Goal: Task Accomplishment & Management: Manage account settings

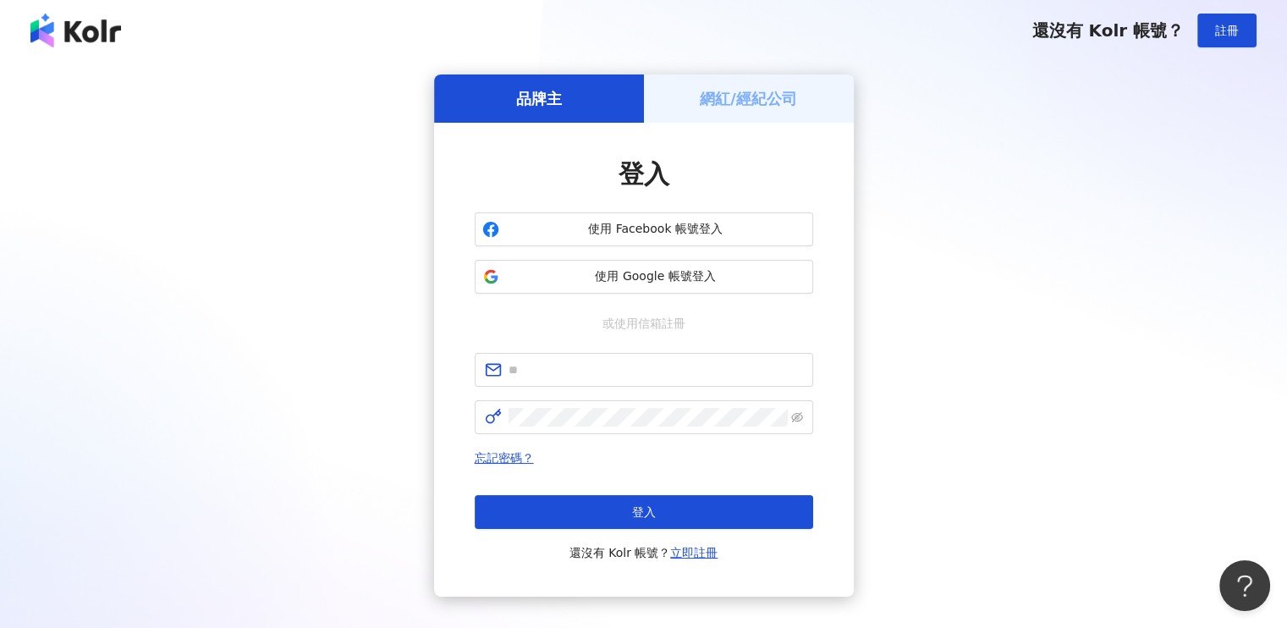
click at [724, 106] on h5 "網紅/經紀公司" at bounding box center [748, 98] width 97 height 21
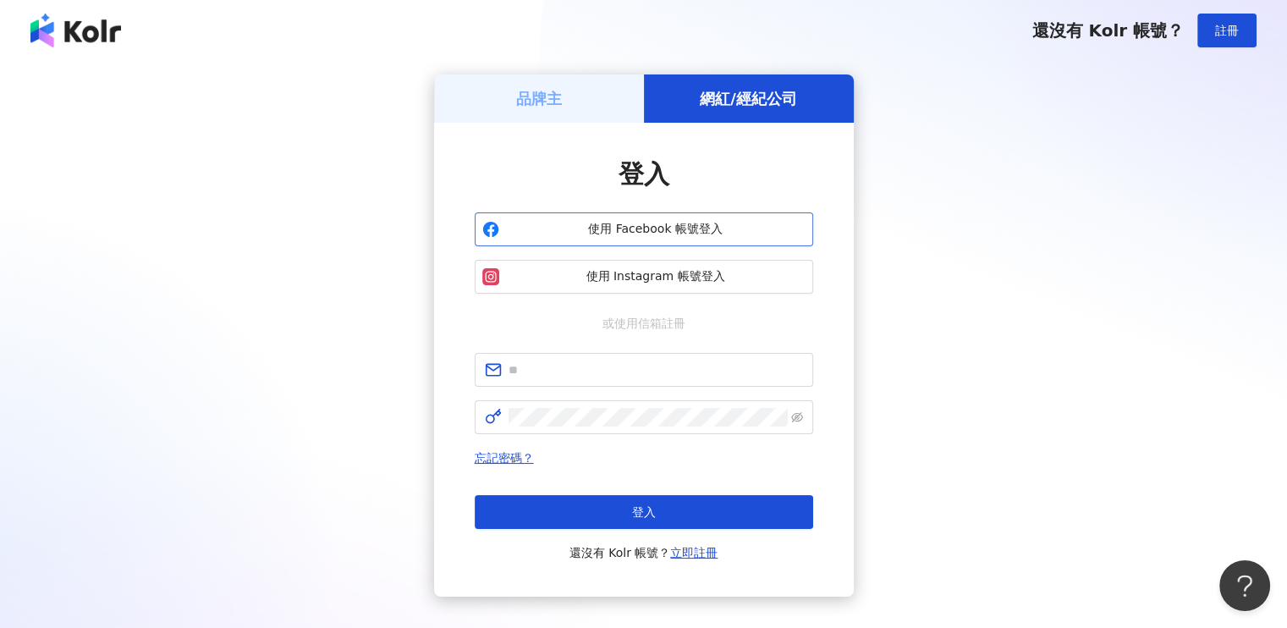
click at [608, 233] on span "使用 Facebook 帳號登入" at bounding box center [656, 229] width 300 height 17
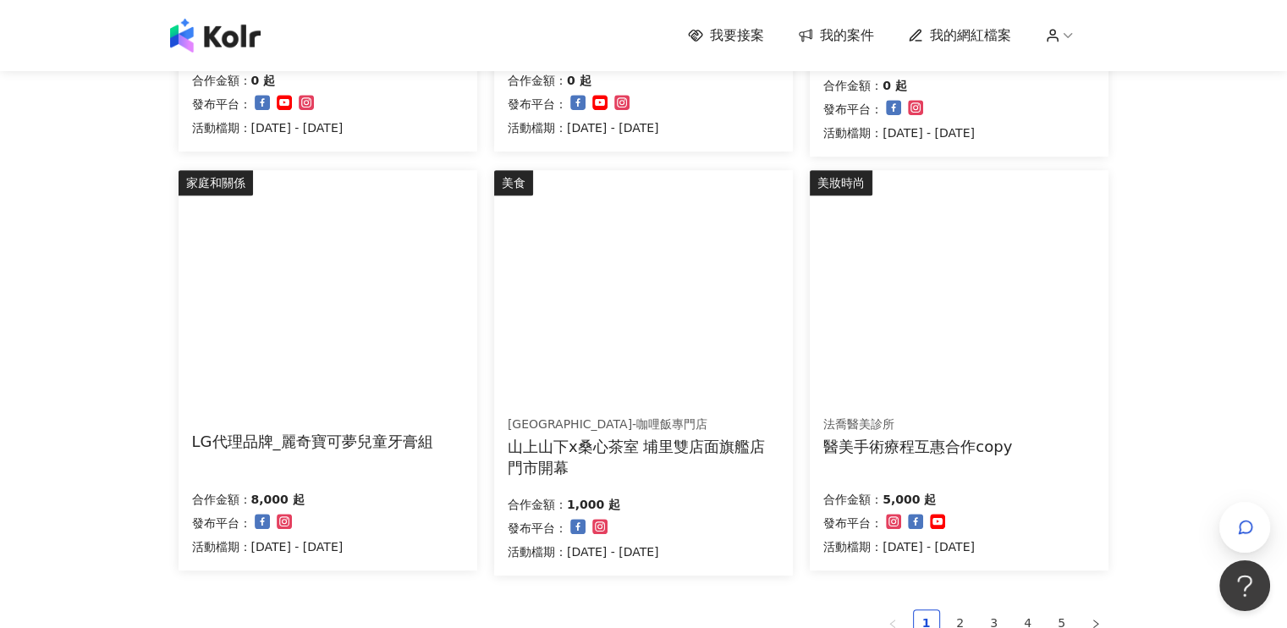
scroll to position [1100, 0]
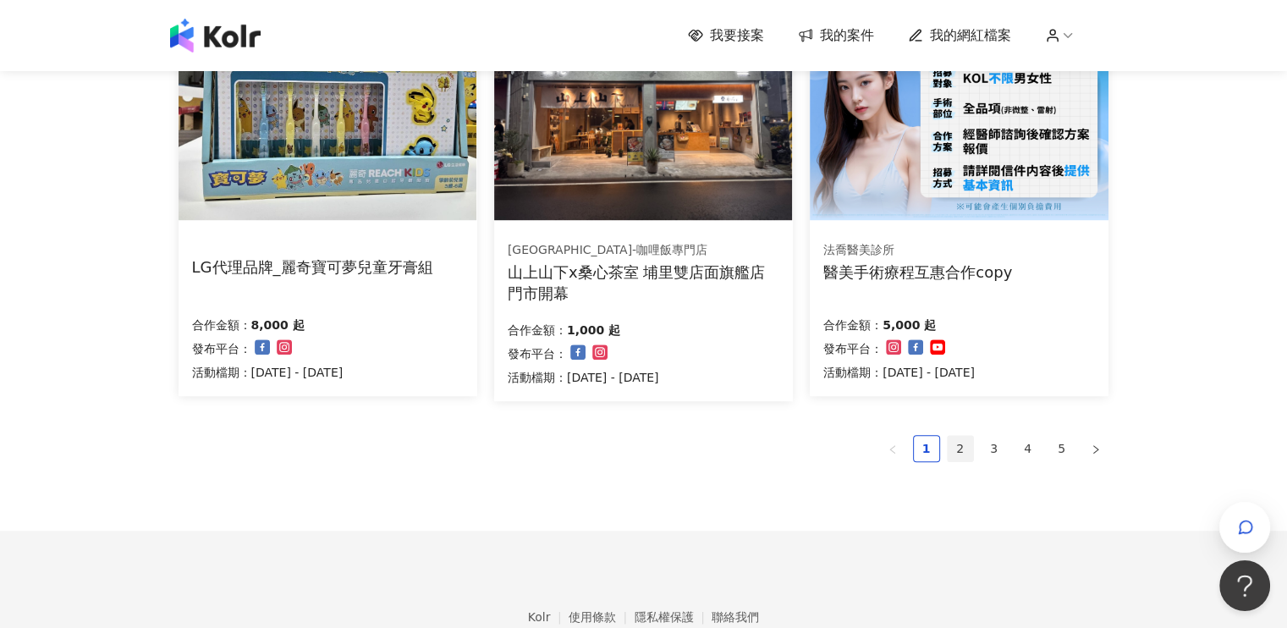
click at [964, 448] on link "2" at bounding box center [960, 448] width 25 height 25
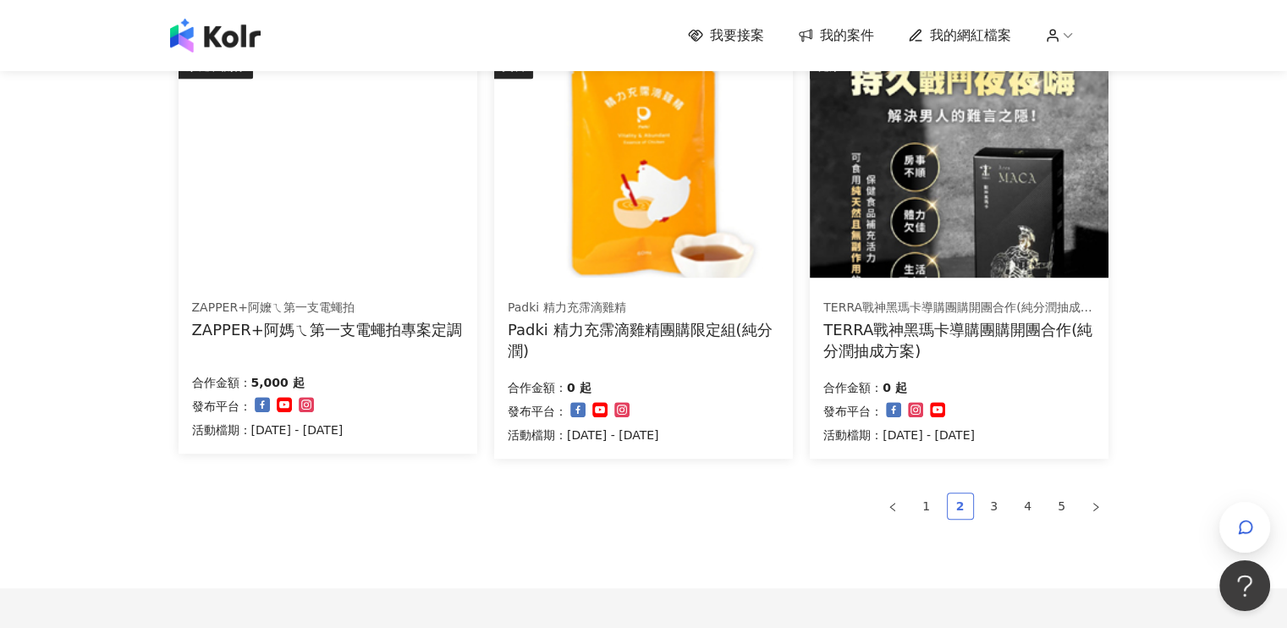
scroll to position [1185, 0]
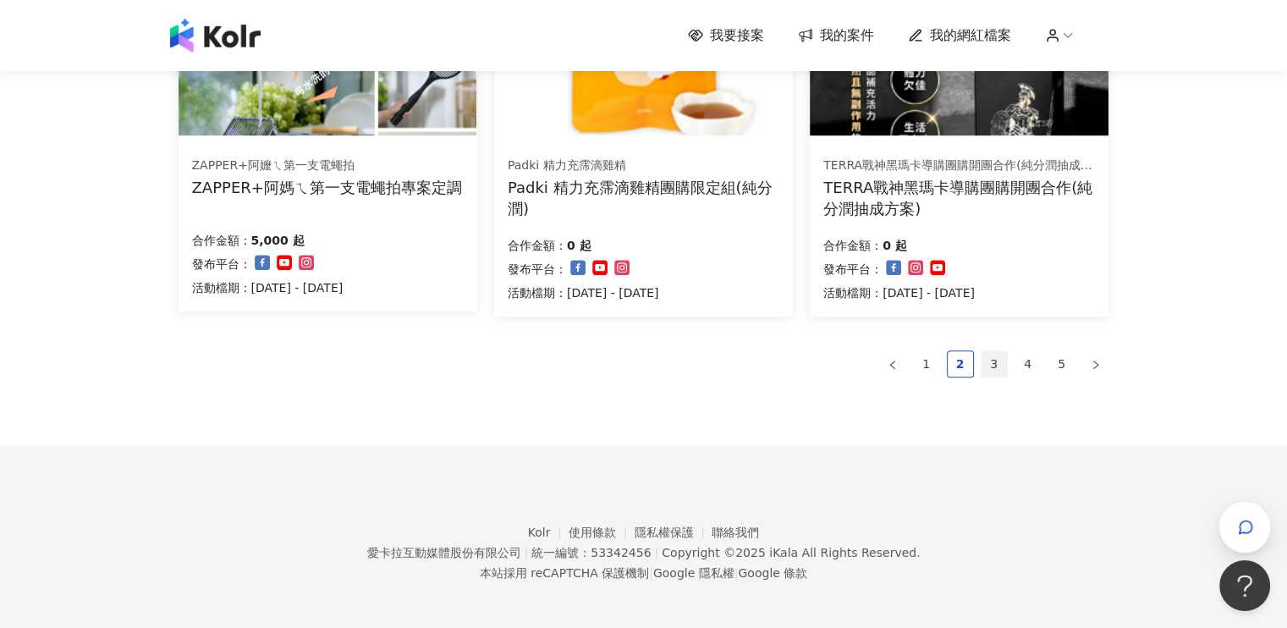
click at [993, 356] on link "3" at bounding box center [994, 363] width 25 height 25
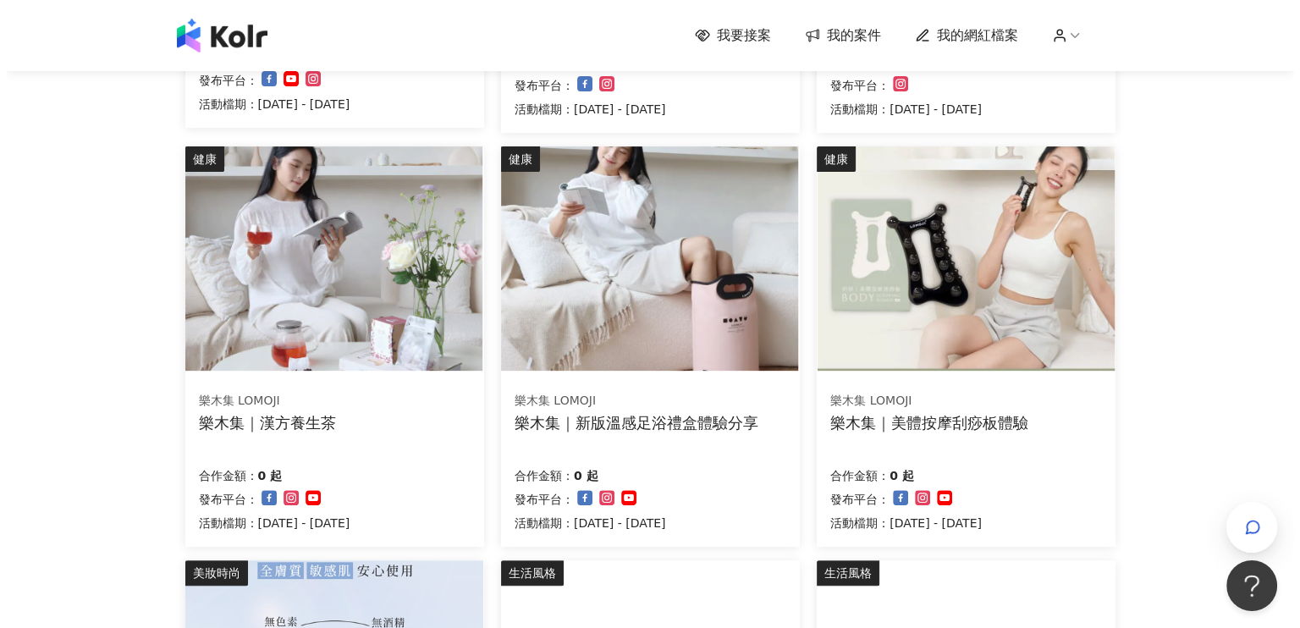
scroll to position [672, 0]
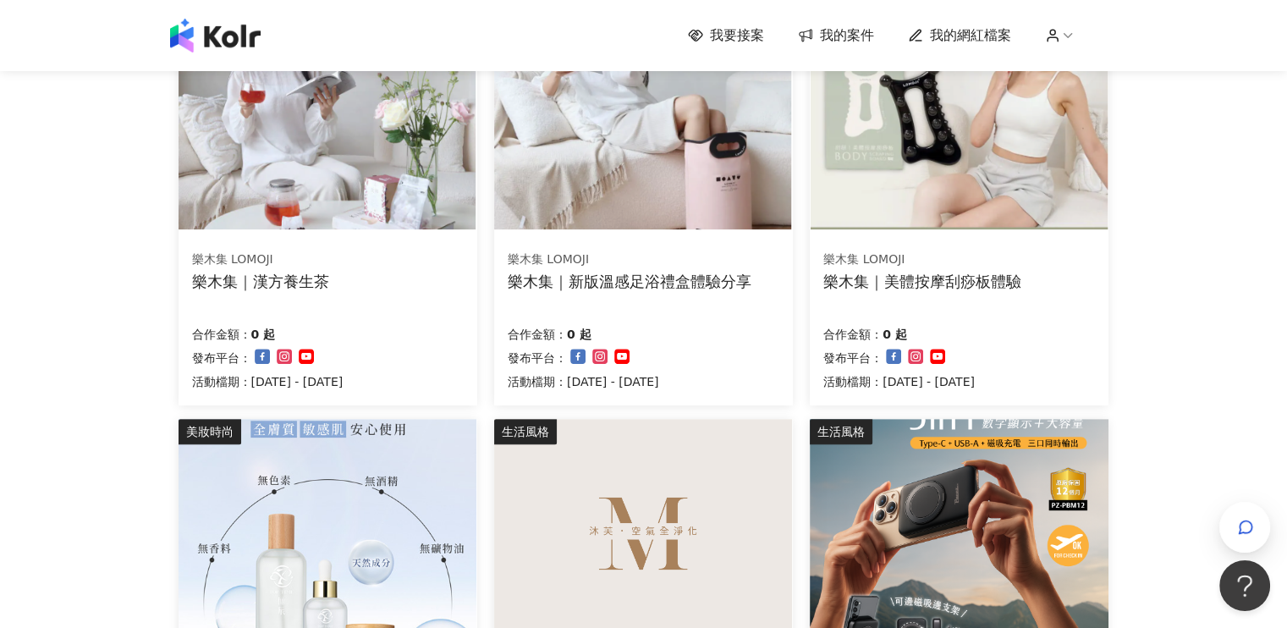
click at [629, 157] on img at bounding box center [643, 117] width 298 height 224
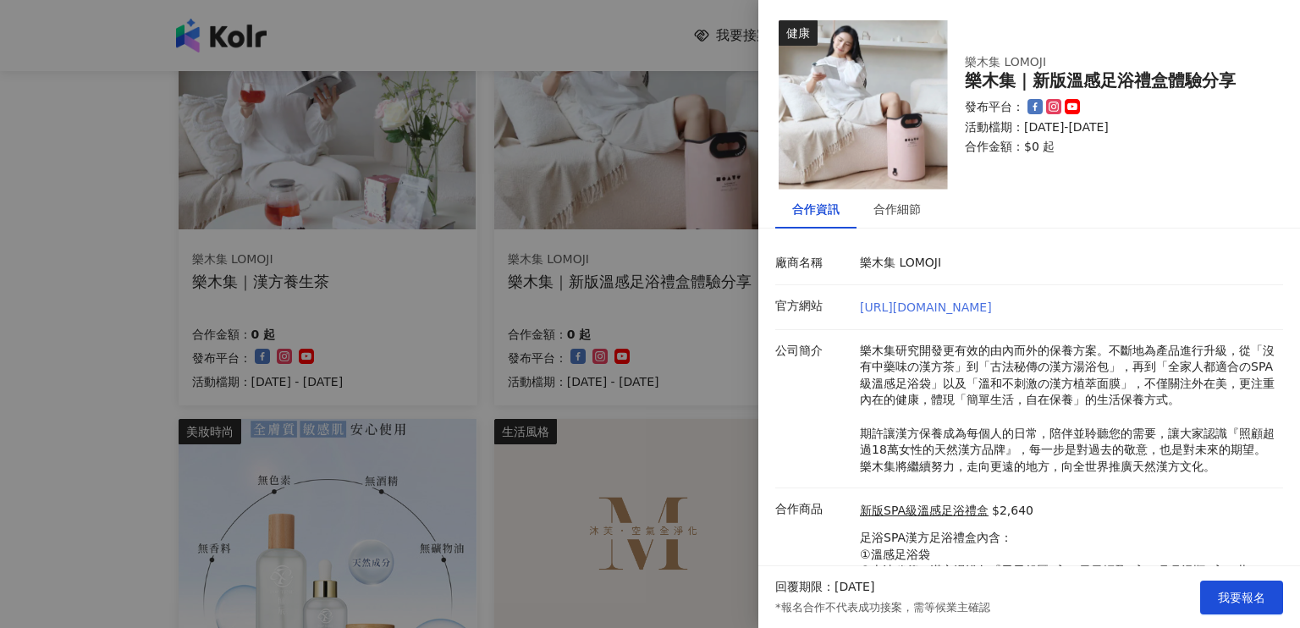
scroll to position [0, 0]
click at [888, 211] on div "合作細節" at bounding box center [896, 209] width 47 height 19
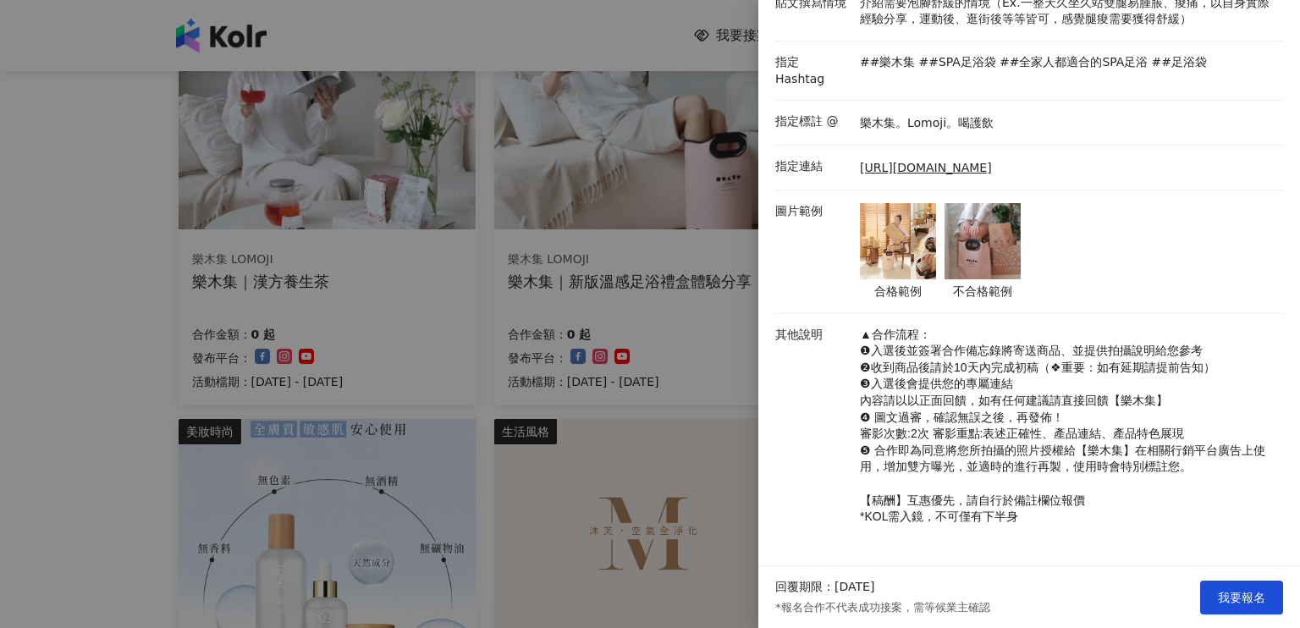
scroll to position [523, 0]
click at [511, 9] on div at bounding box center [650, 314] width 1300 height 628
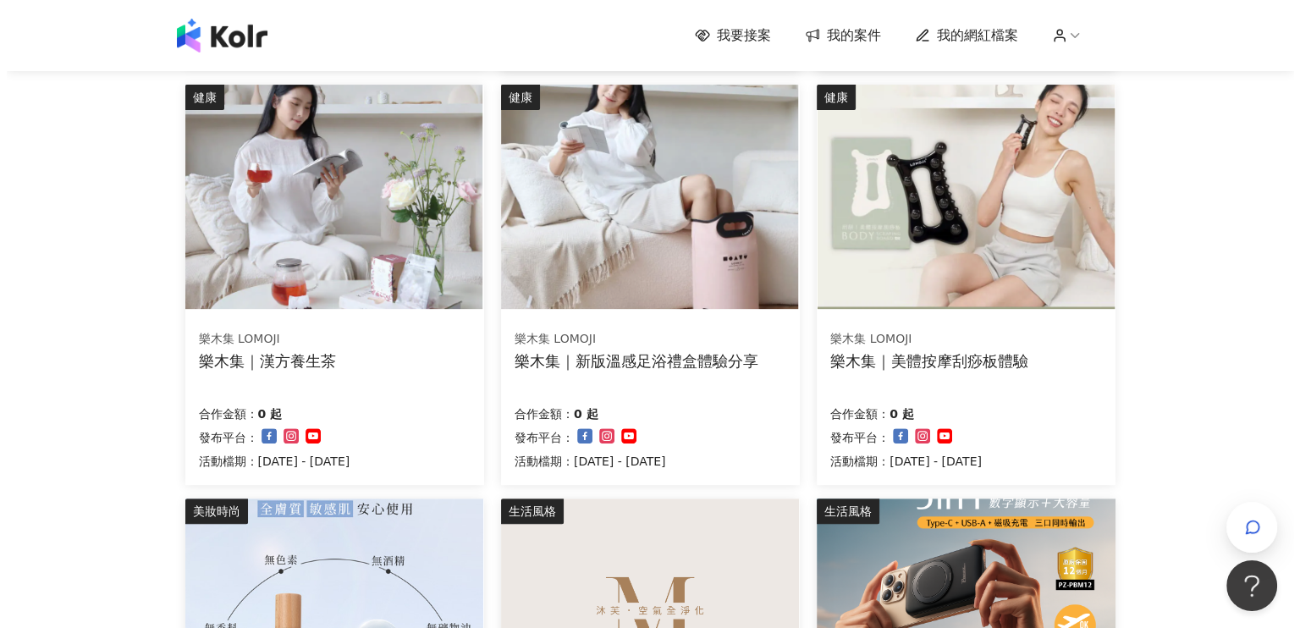
scroll to position [503, 0]
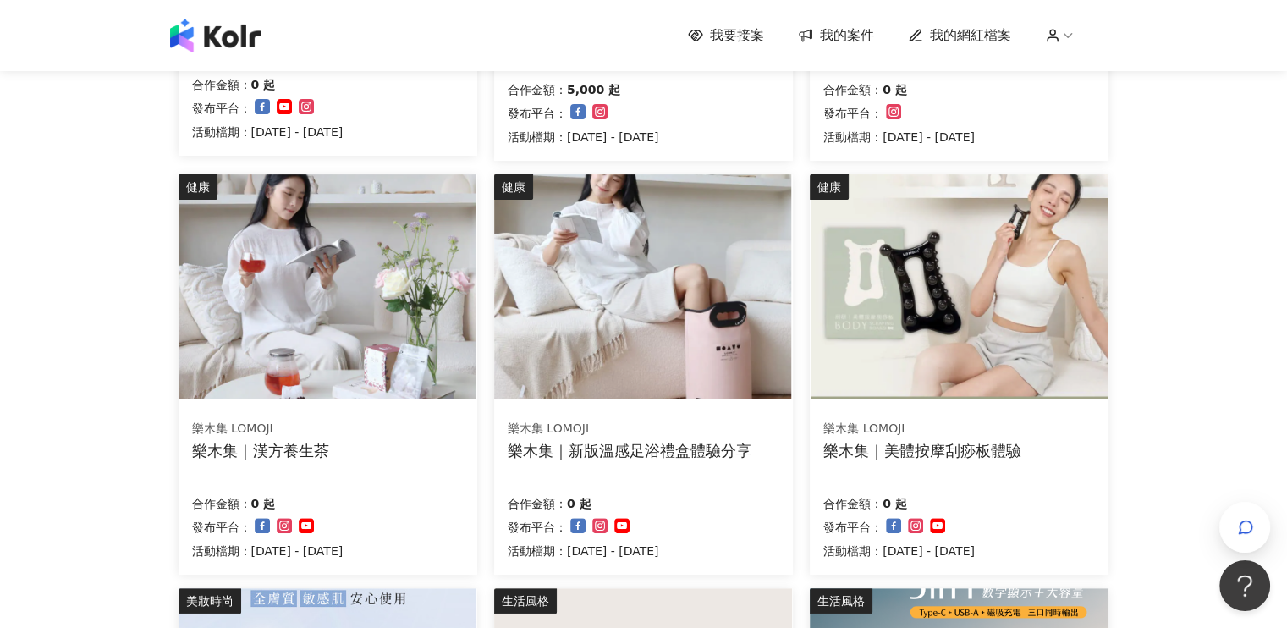
click at [330, 308] on img at bounding box center [328, 286] width 298 height 224
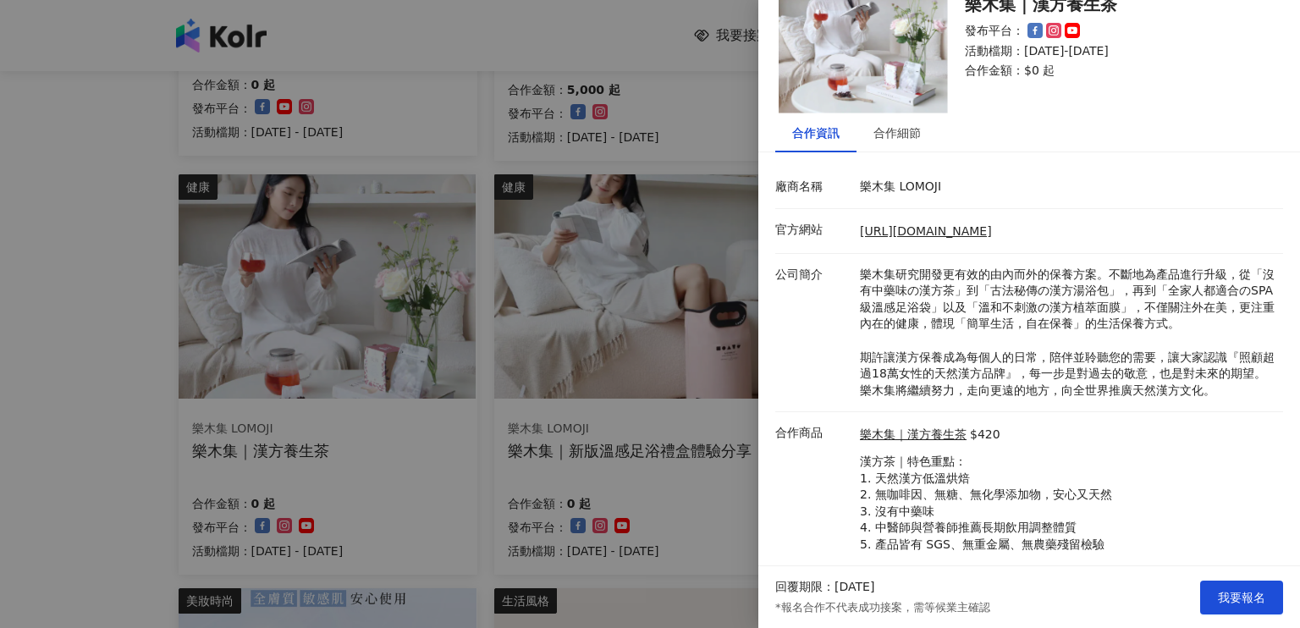
scroll to position [117, 0]
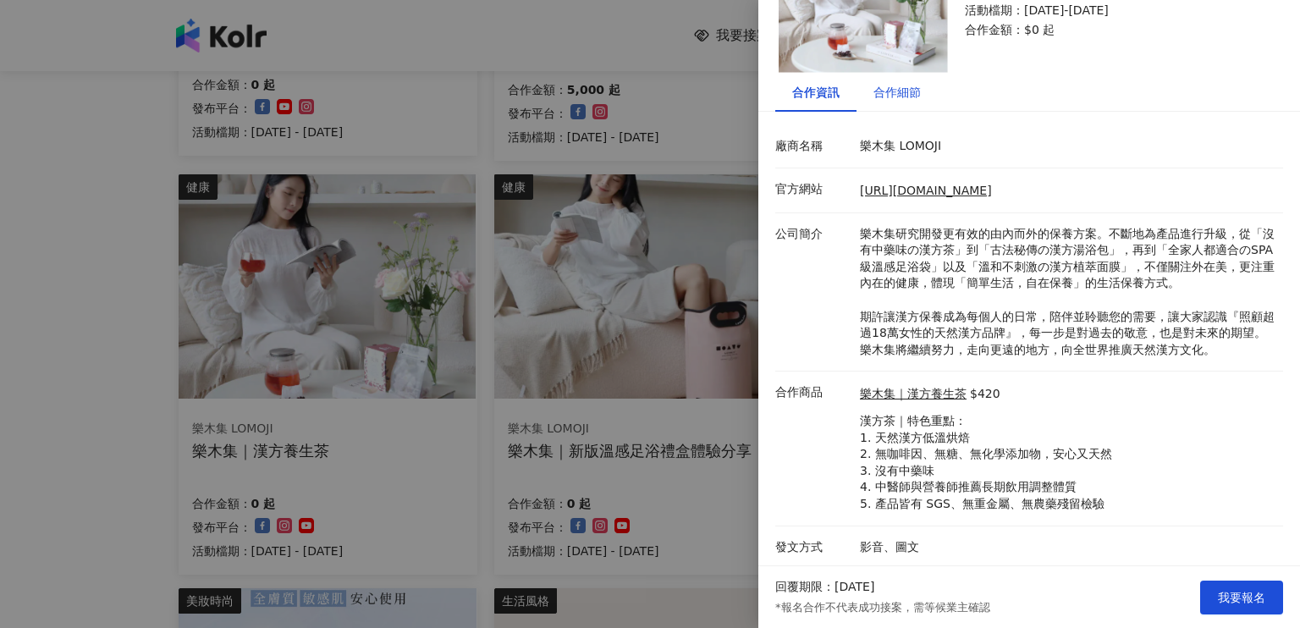
click at [913, 94] on div "合作細節" at bounding box center [896, 92] width 47 height 19
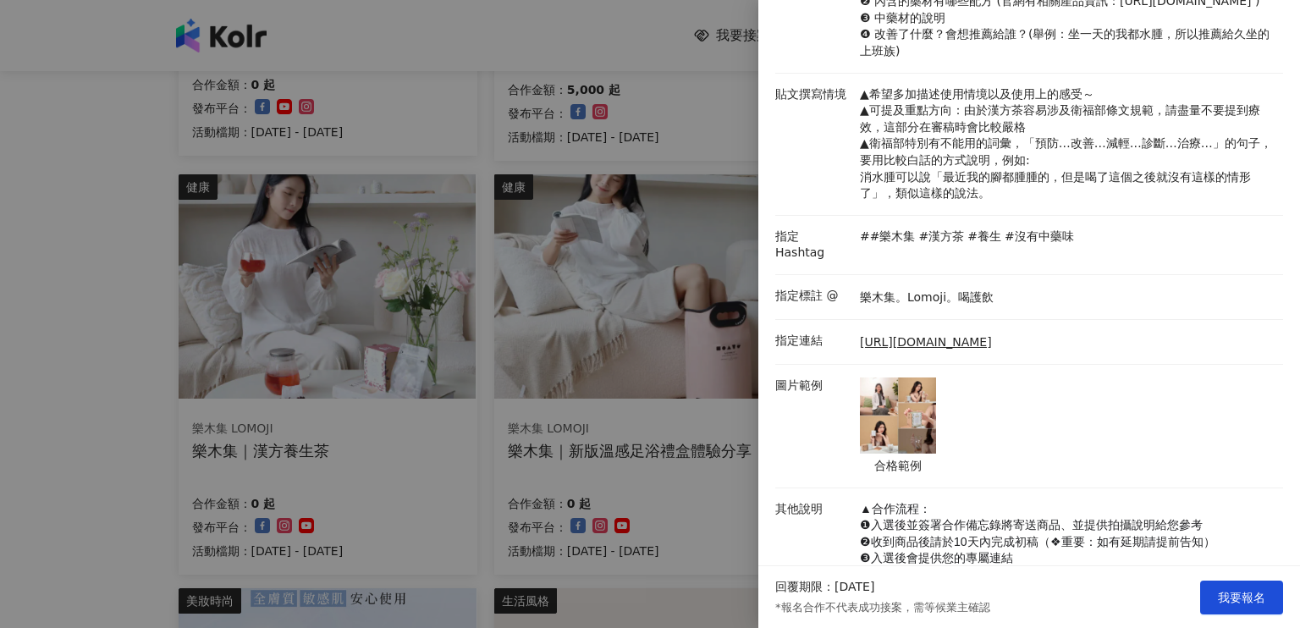
scroll to position [475, 0]
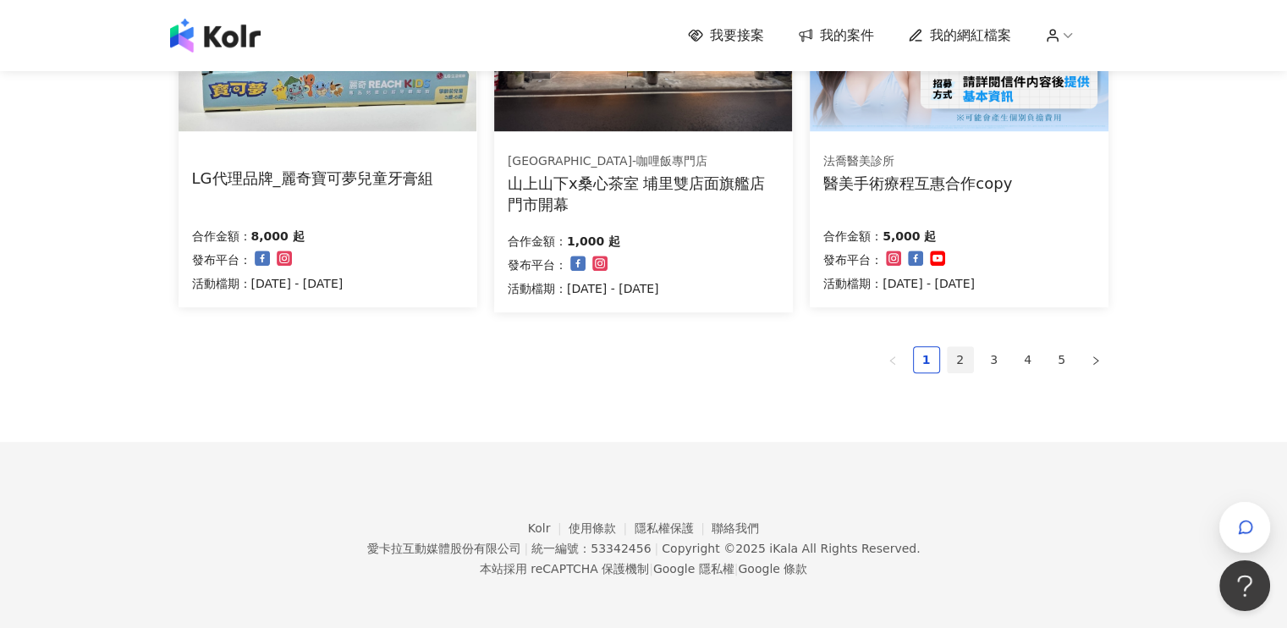
click at [955, 361] on link "2" at bounding box center [960, 359] width 25 height 25
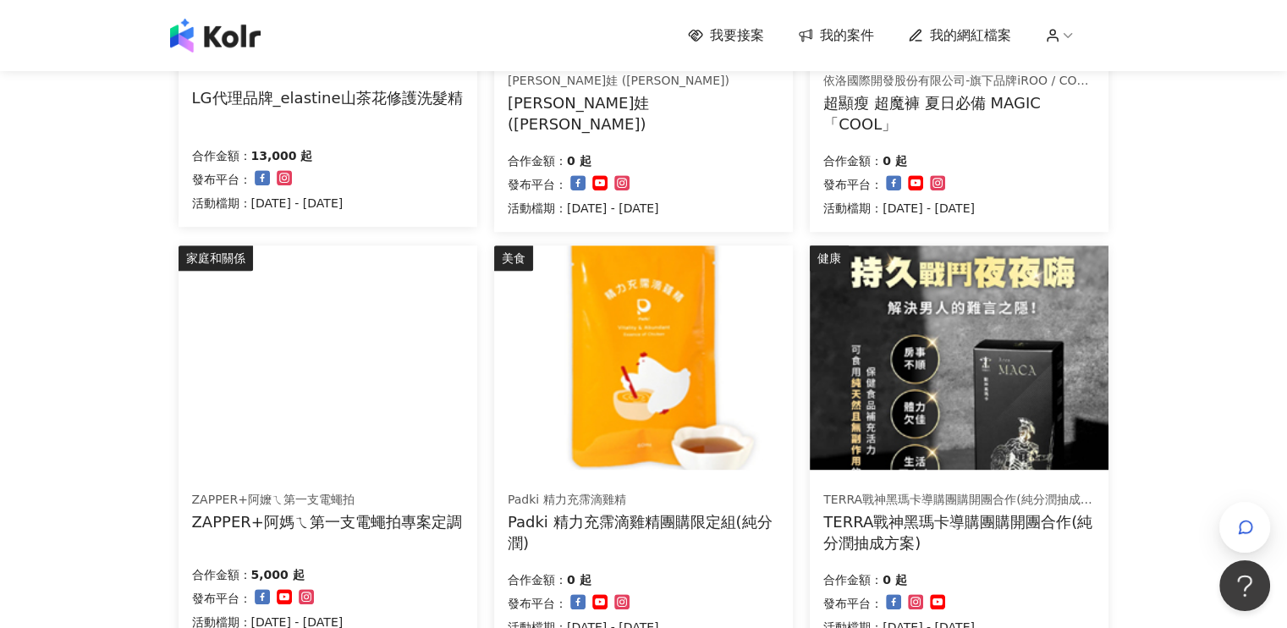
scroll to position [1189, 0]
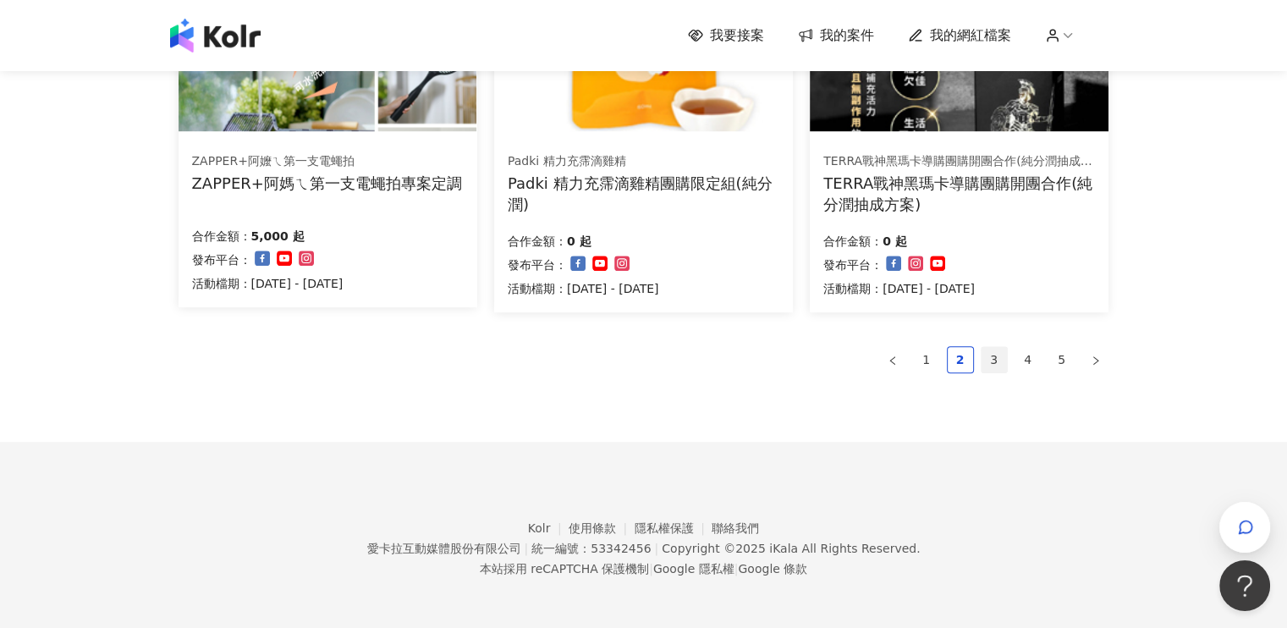
click at [993, 359] on link "3" at bounding box center [994, 359] width 25 height 25
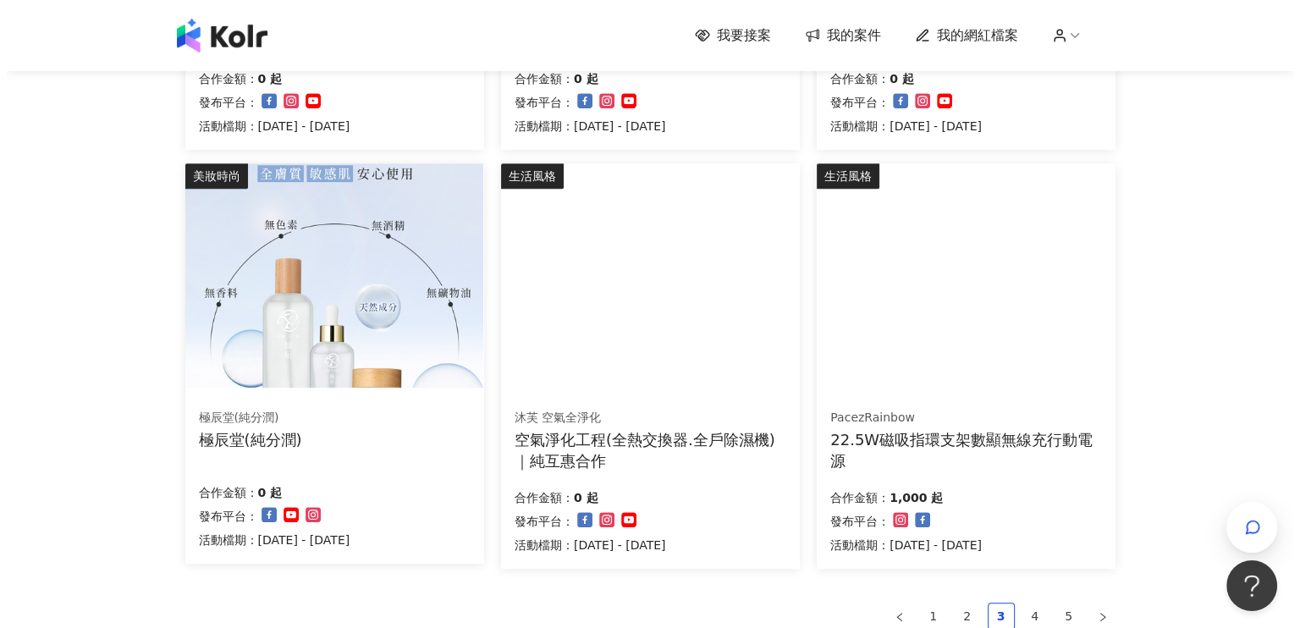
scroll to position [677, 0]
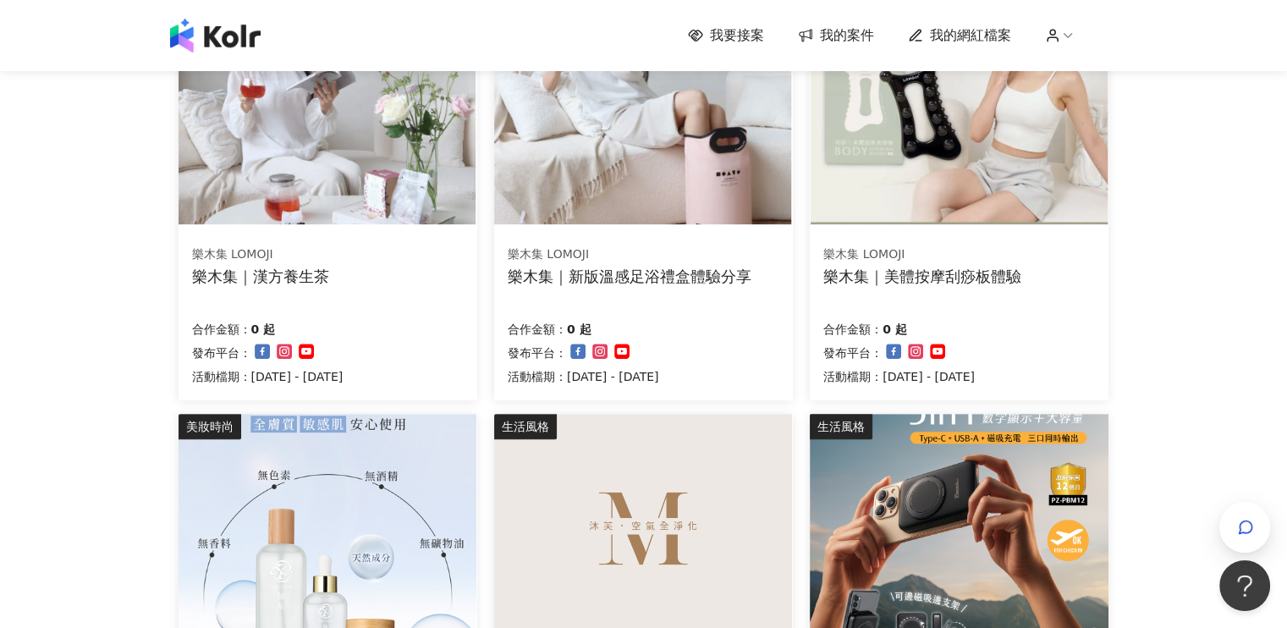
click at [665, 136] on img at bounding box center [643, 112] width 298 height 224
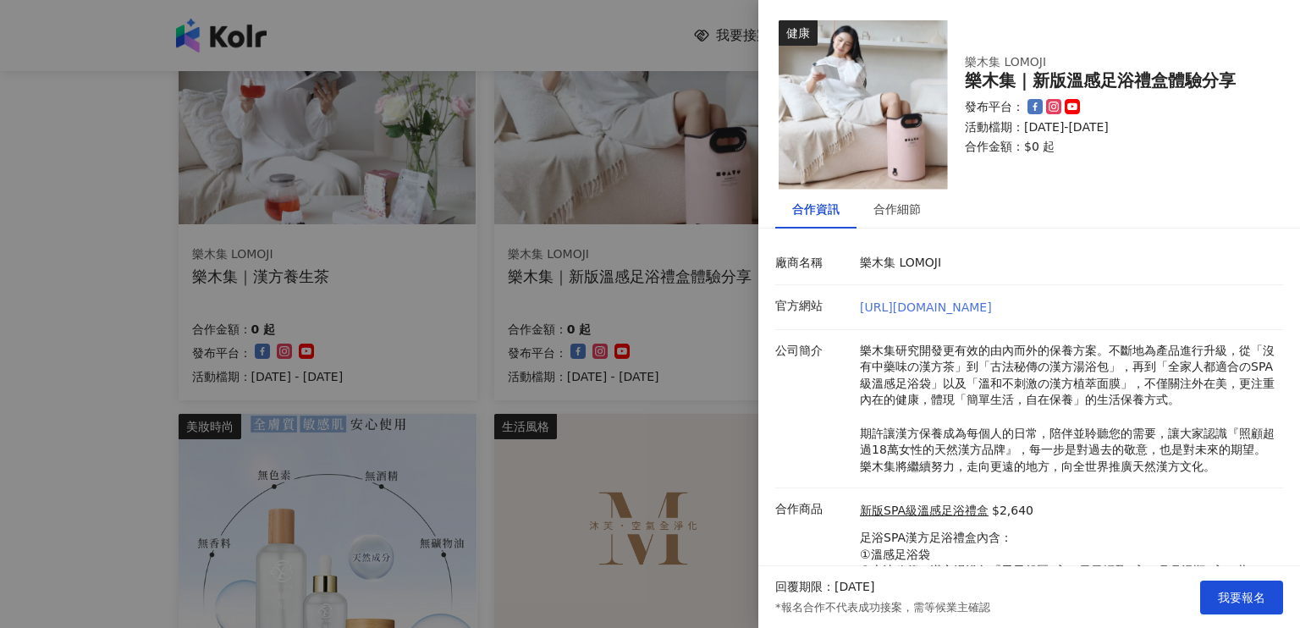
scroll to position [0, 0]
click at [892, 210] on div "合作細節" at bounding box center [896, 209] width 47 height 19
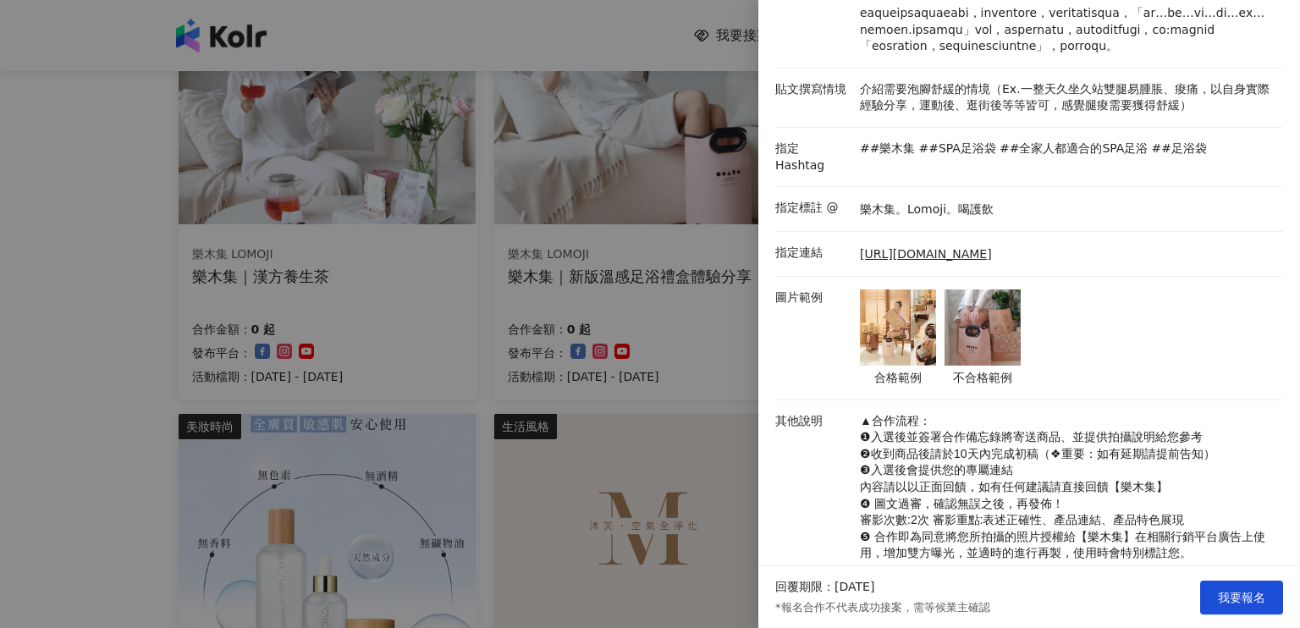
scroll to position [423, 0]
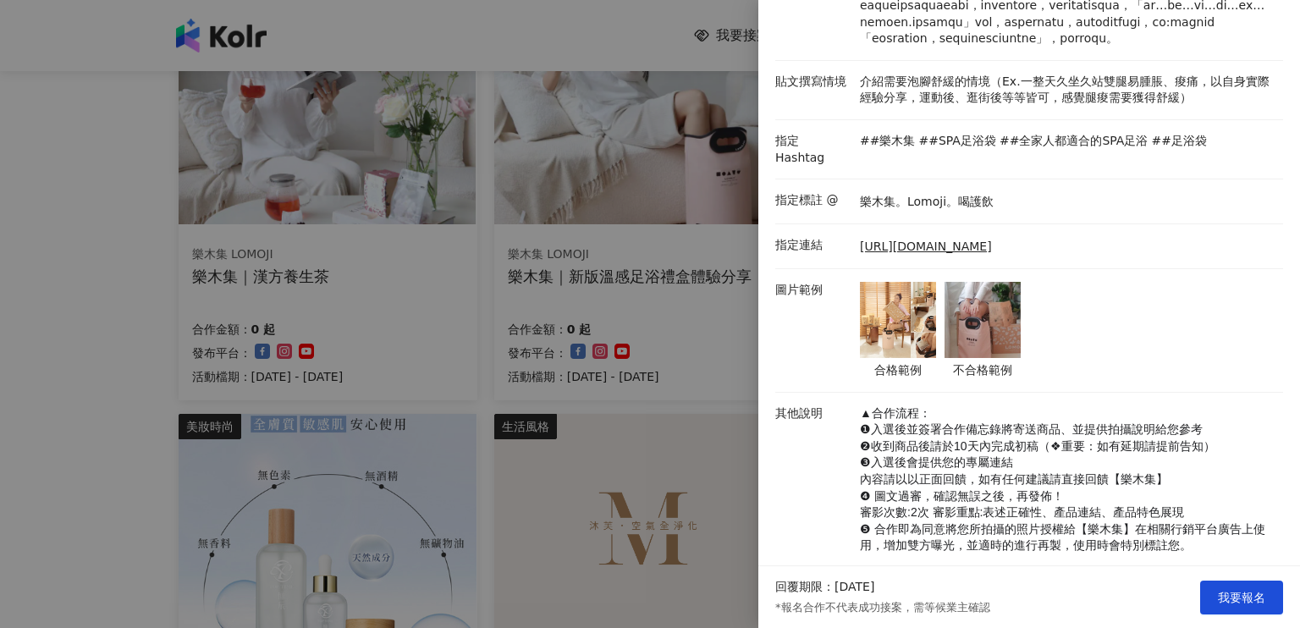
click at [889, 358] on img at bounding box center [898, 320] width 76 height 76
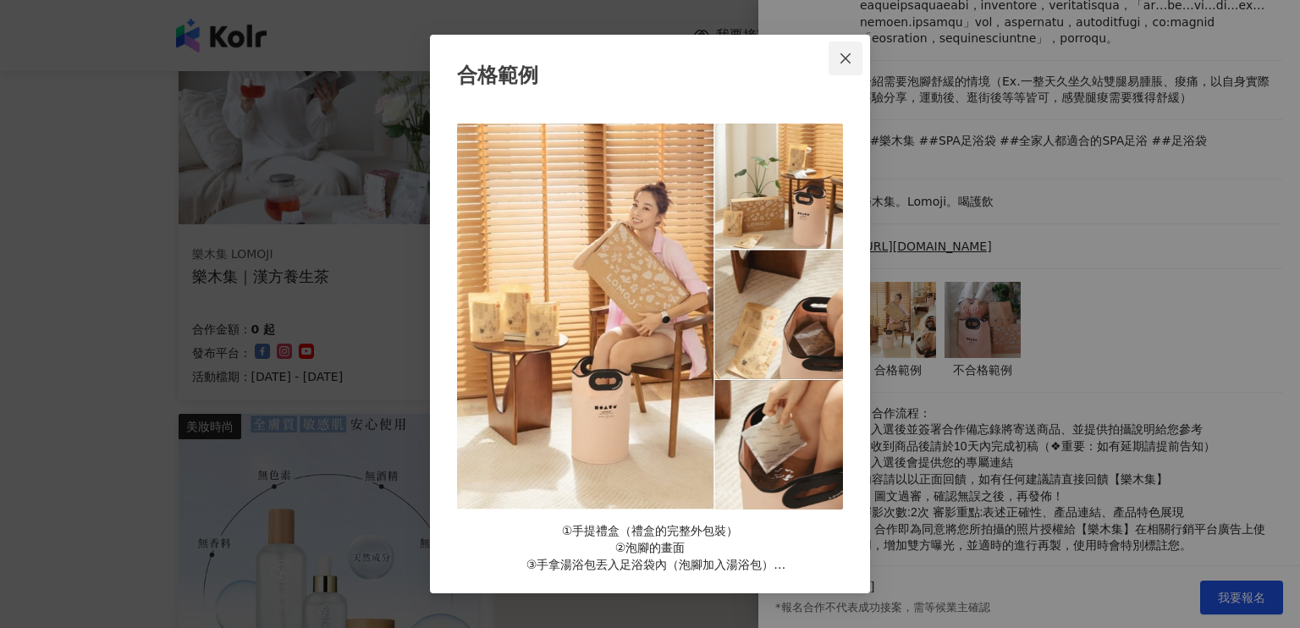
click at [842, 58] on icon "close" at bounding box center [846, 59] width 14 height 14
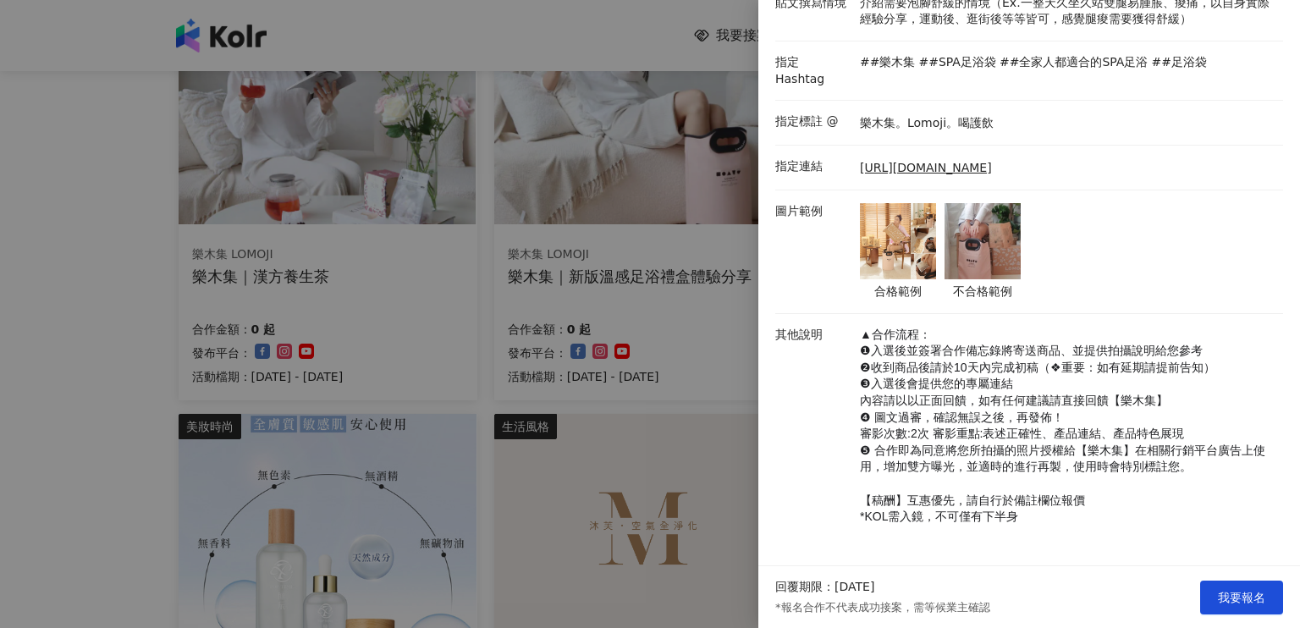
scroll to position [608, 0]
click at [619, 29] on div at bounding box center [650, 314] width 1300 height 628
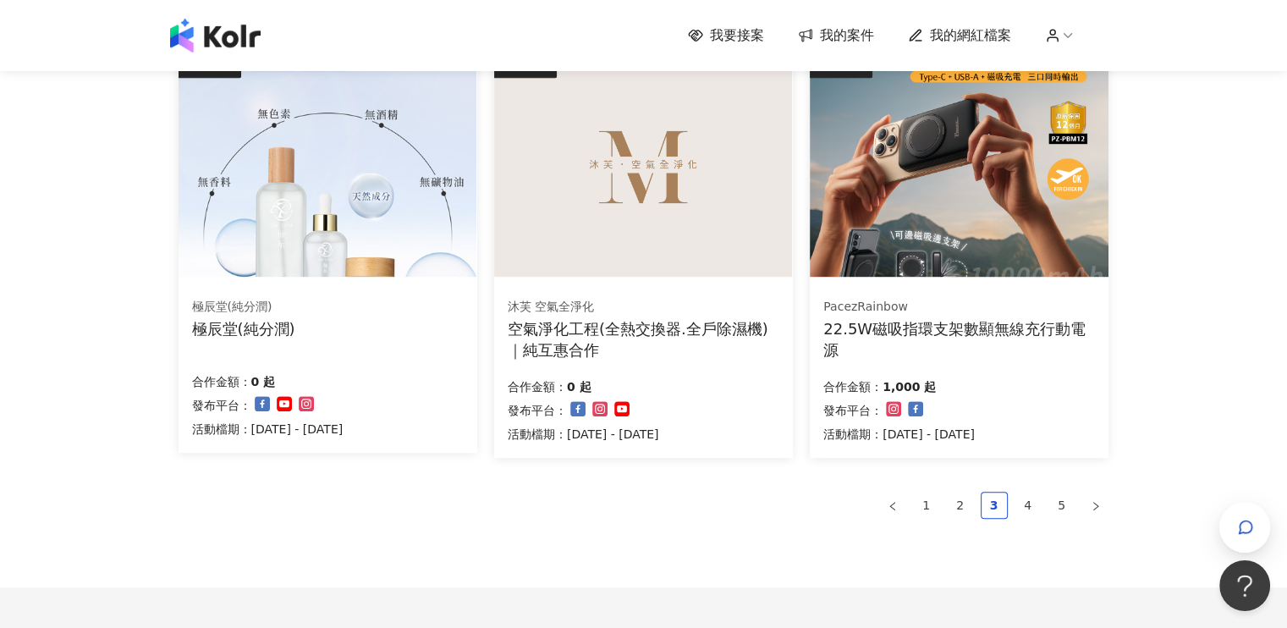
scroll to position [1185, 0]
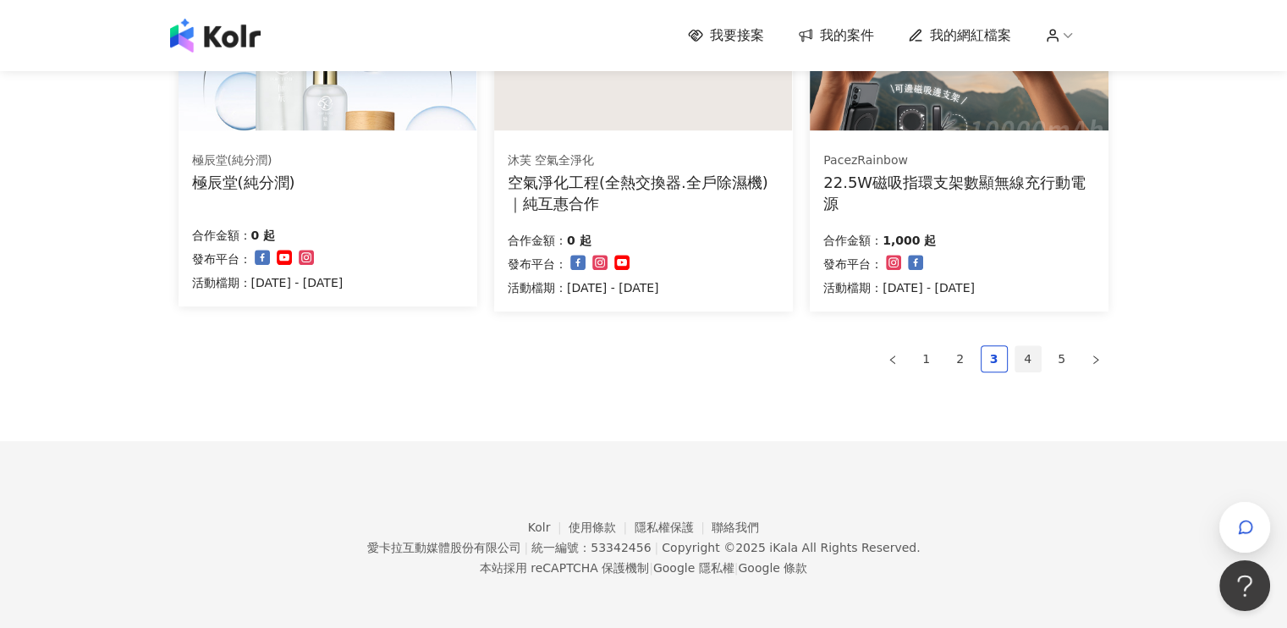
click at [1029, 360] on link "4" at bounding box center [1027, 358] width 25 height 25
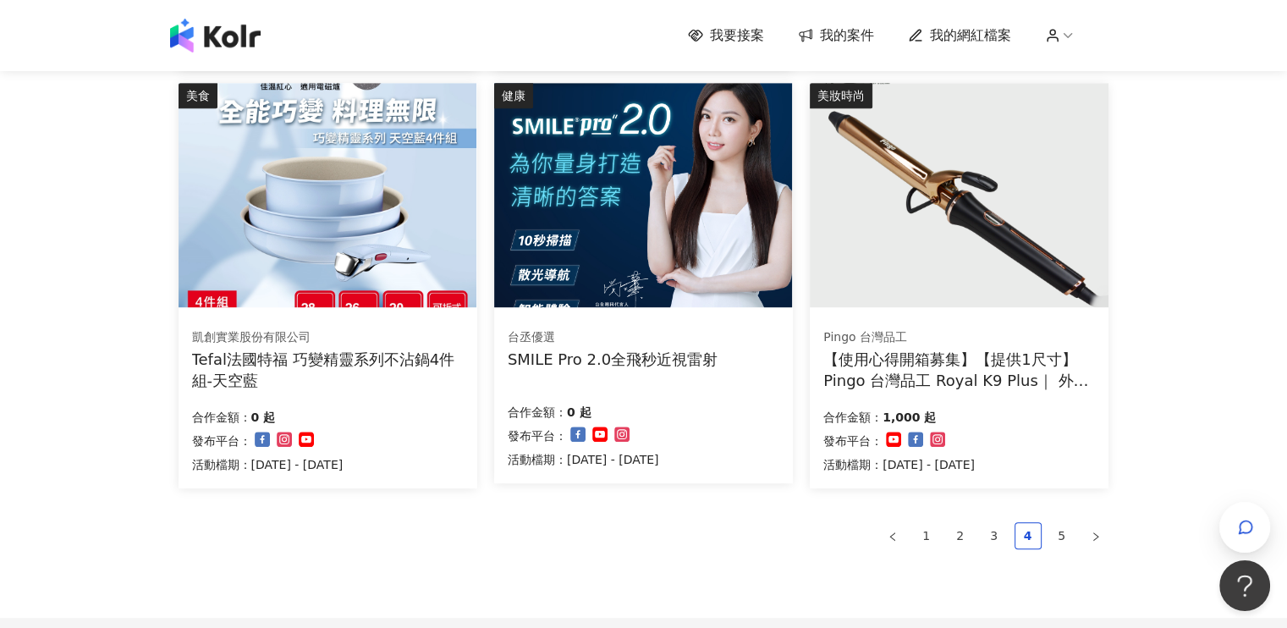
scroll to position [1015, 0]
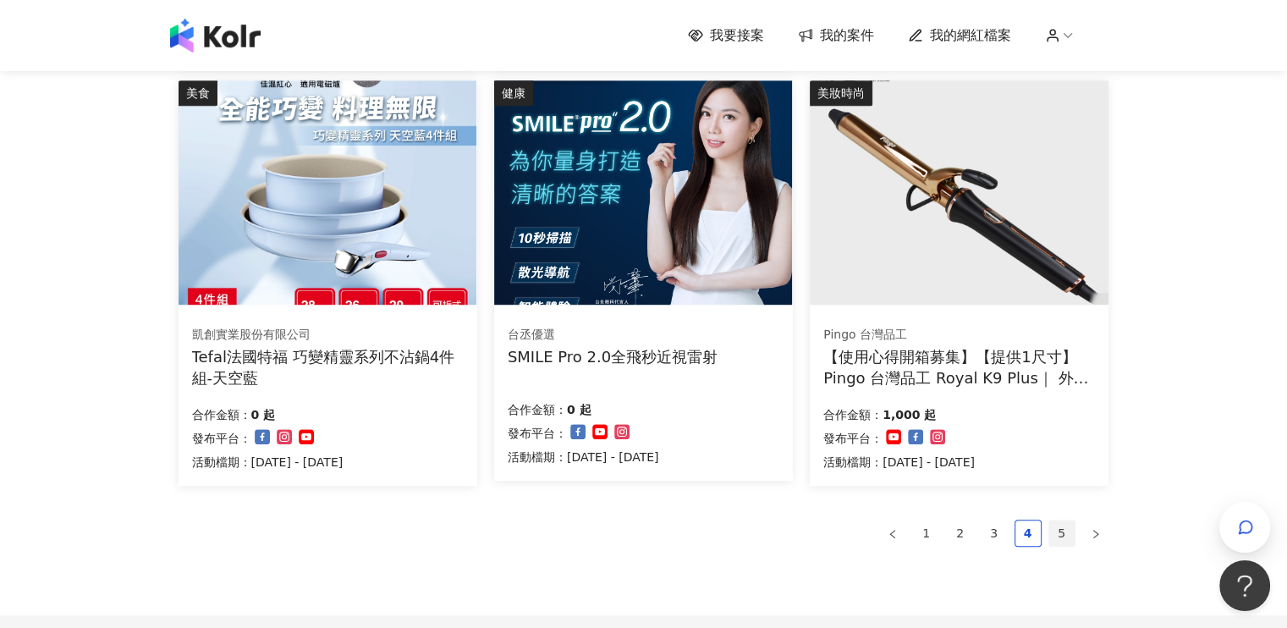
click at [1060, 541] on link "5" at bounding box center [1061, 532] width 25 height 25
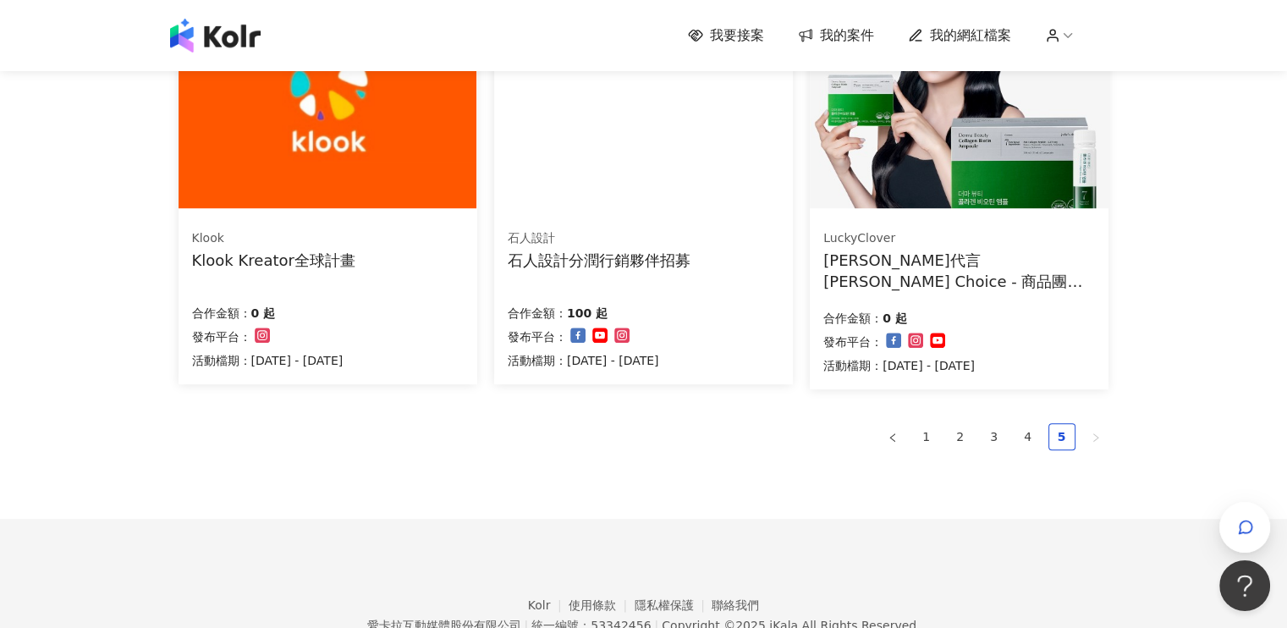
scroll to position [1185, 0]
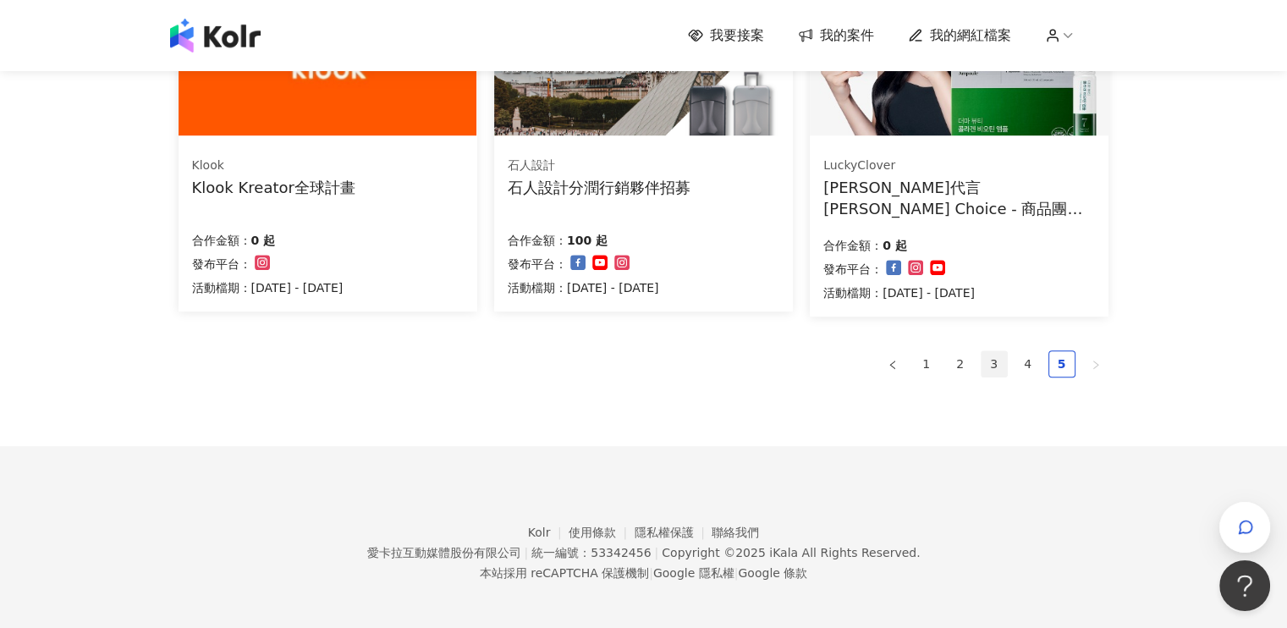
click at [990, 361] on link "3" at bounding box center [994, 363] width 25 height 25
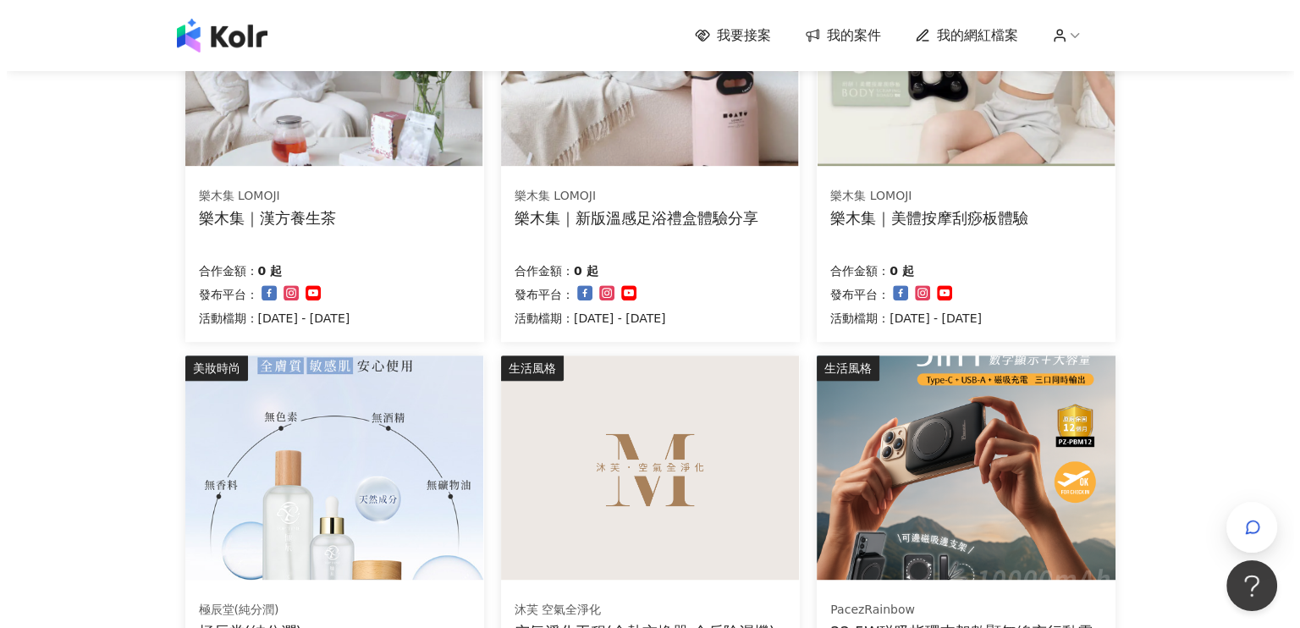
scroll to position [503, 0]
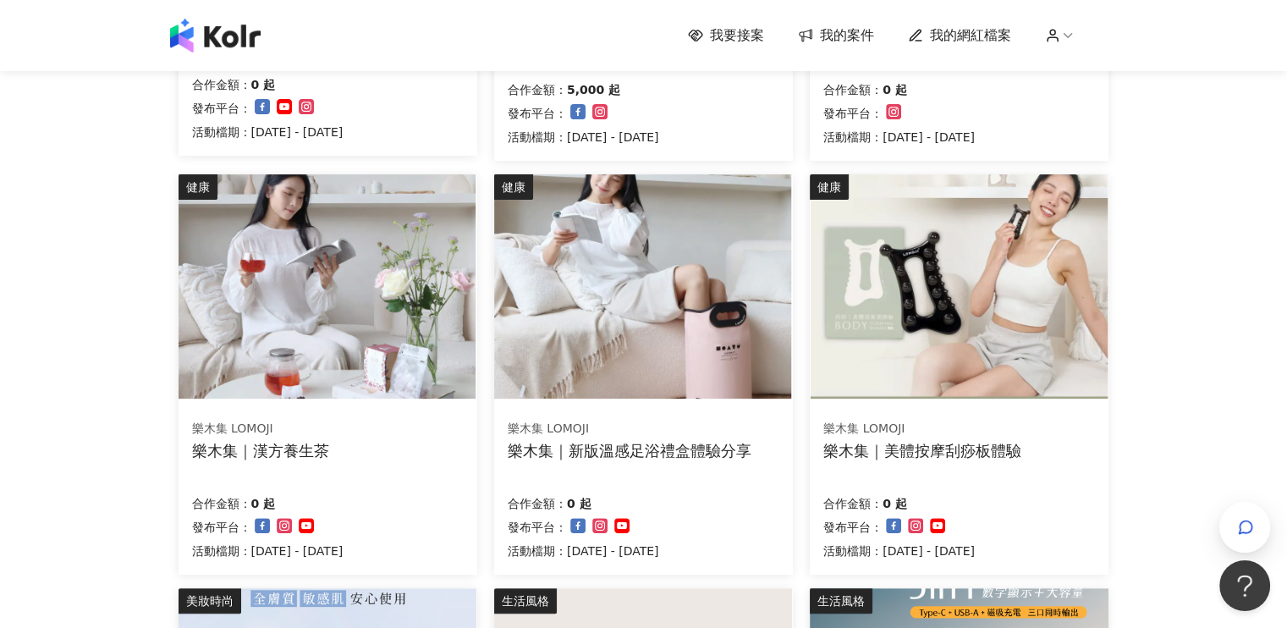
click at [736, 295] on img at bounding box center [643, 286] width 298 height 224
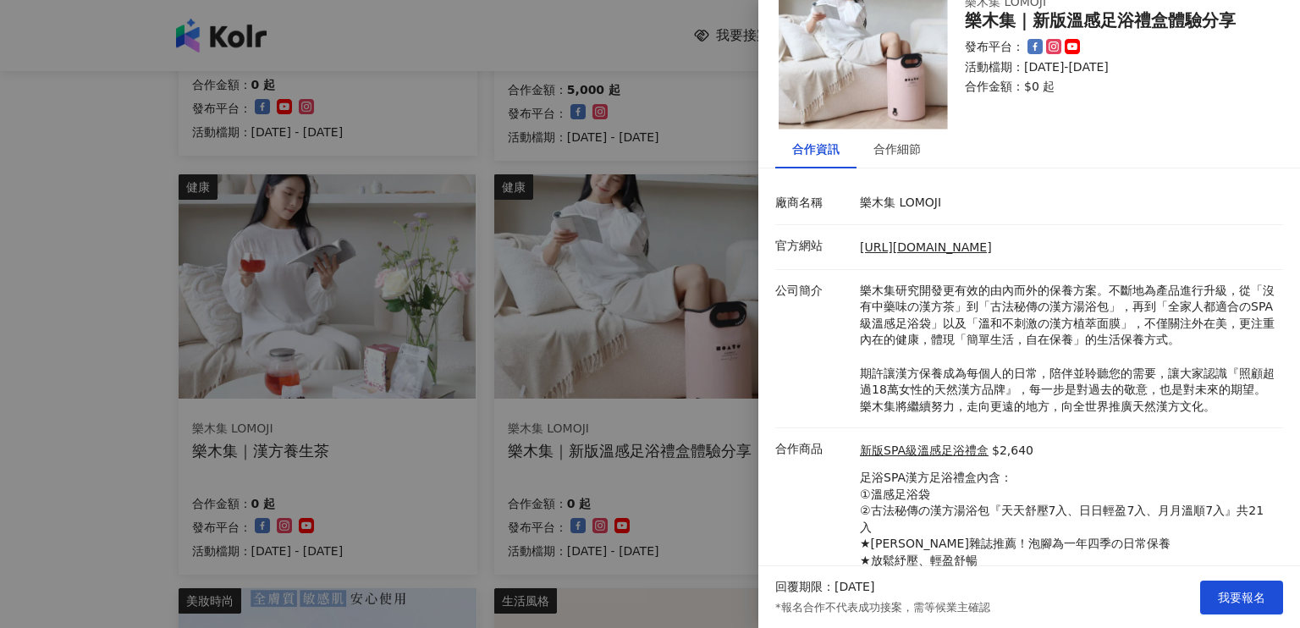
scroll to position [117, 0]
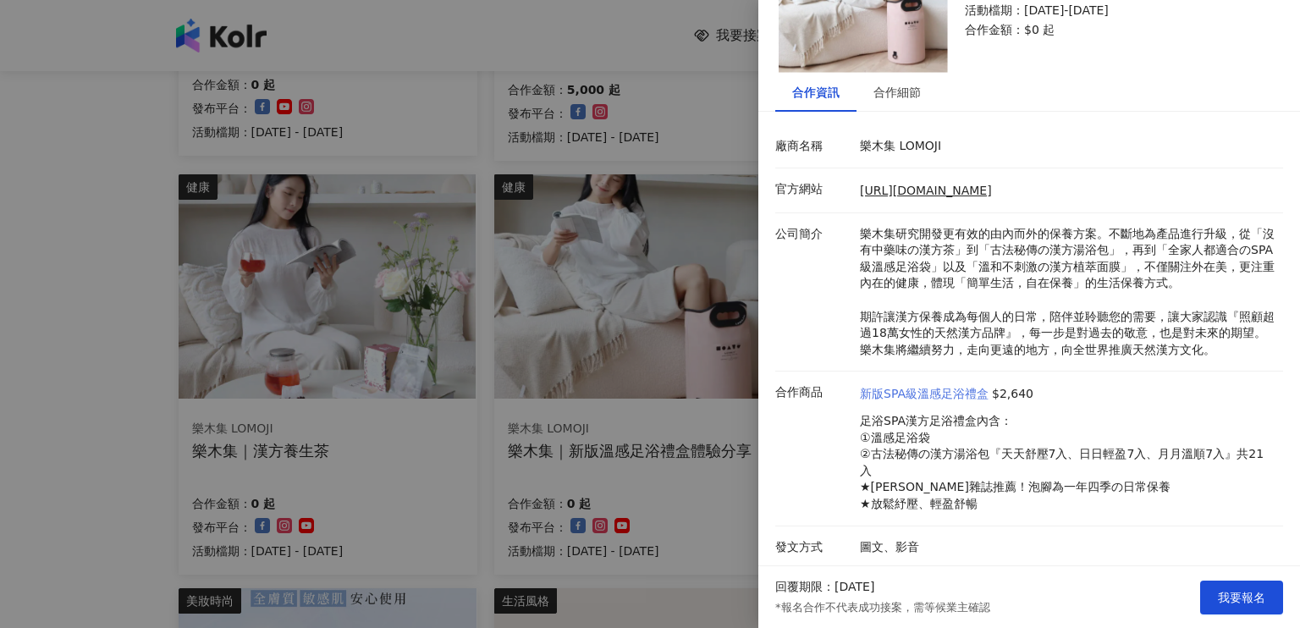
click at [920, 391] on link "新版SPA級溫感足浴禮盒" at bounding box center [924, 394] width 129 height 17
click at [1234, 602] on span "我要報名" at bounding box center [1241, 598] width 47 height 14
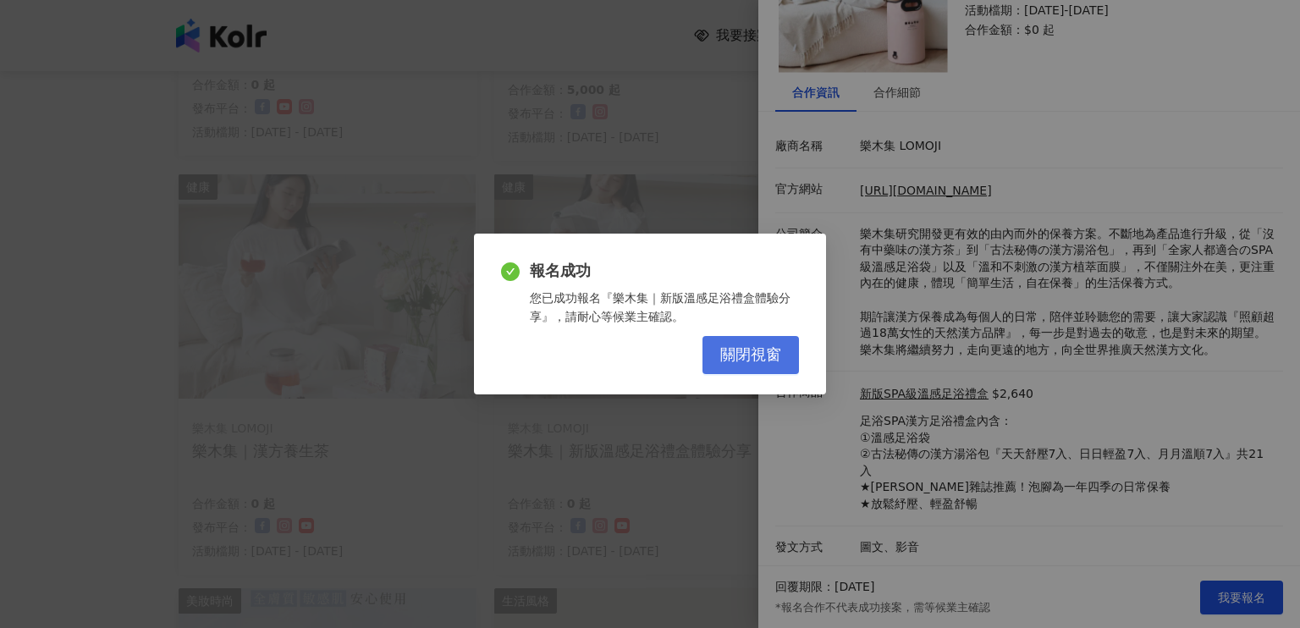
click at [773, 346] on span "關閉視窗" at bounding box center [750, 355] width 61 height 19
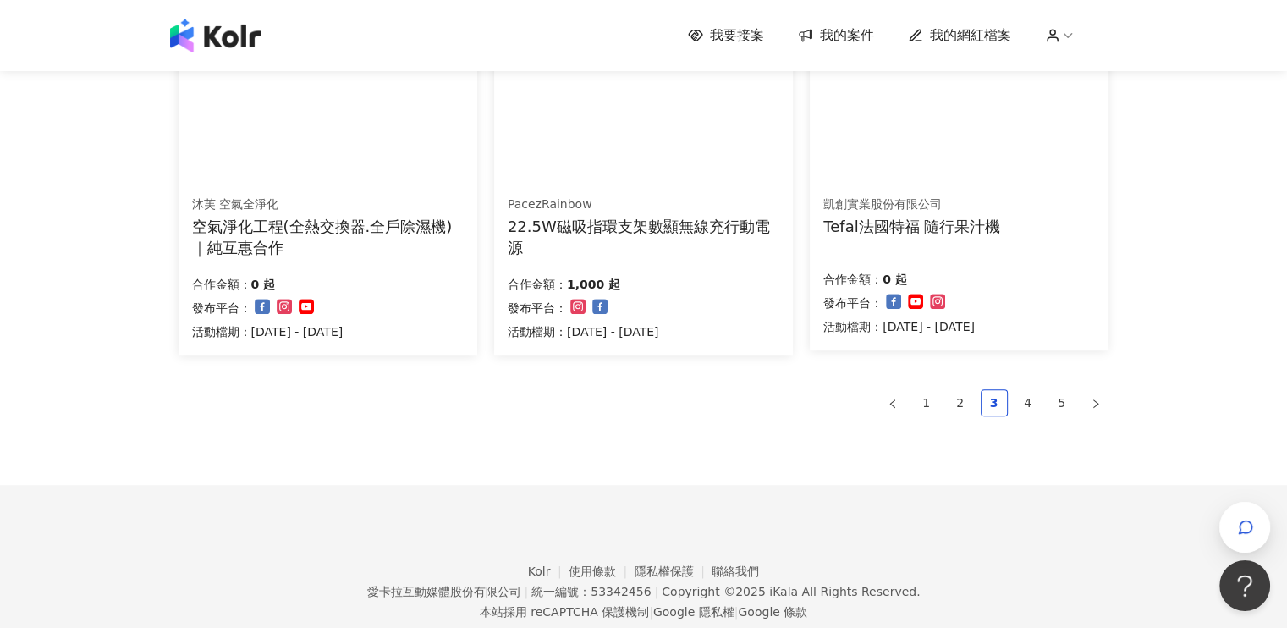
scroll to position [1185, 0]
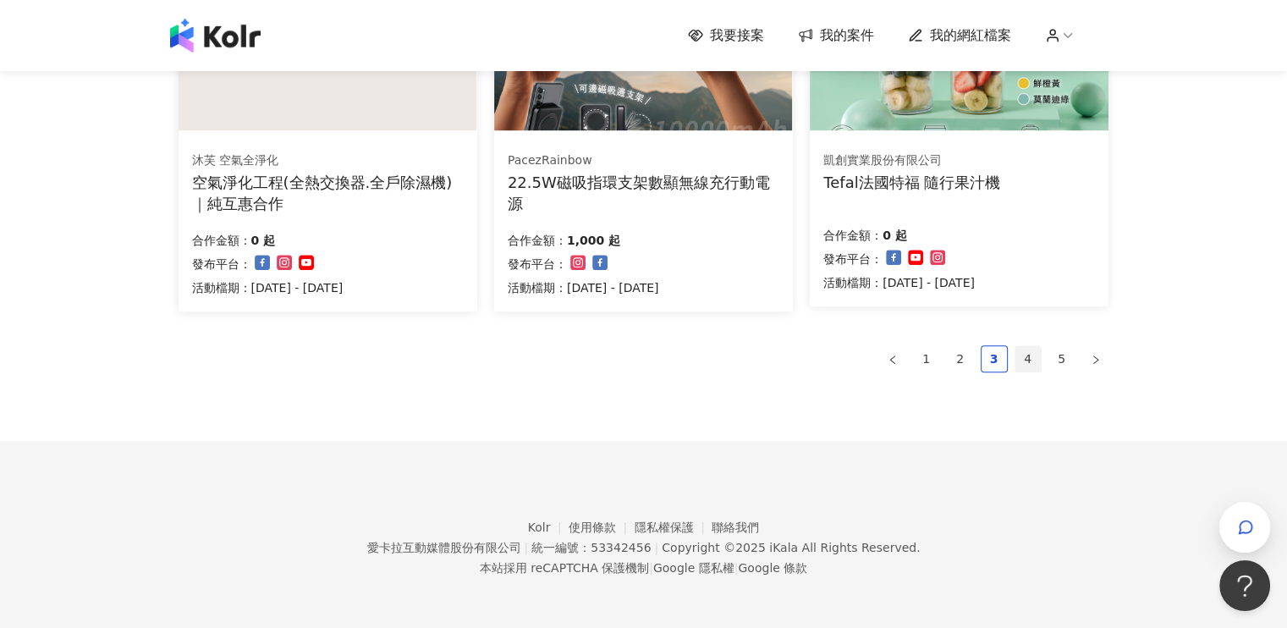
click at [1029, 361] on link "4" at bounding box center [1027, 358] width 25 height 25
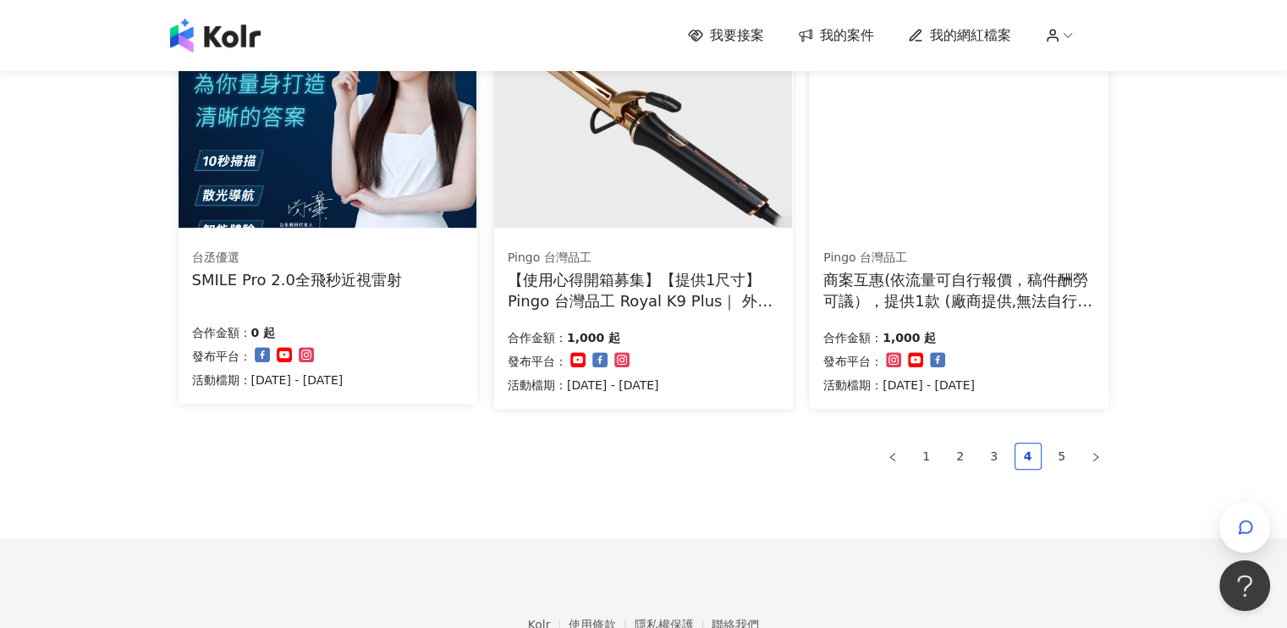
scroll to position [1189, 0]
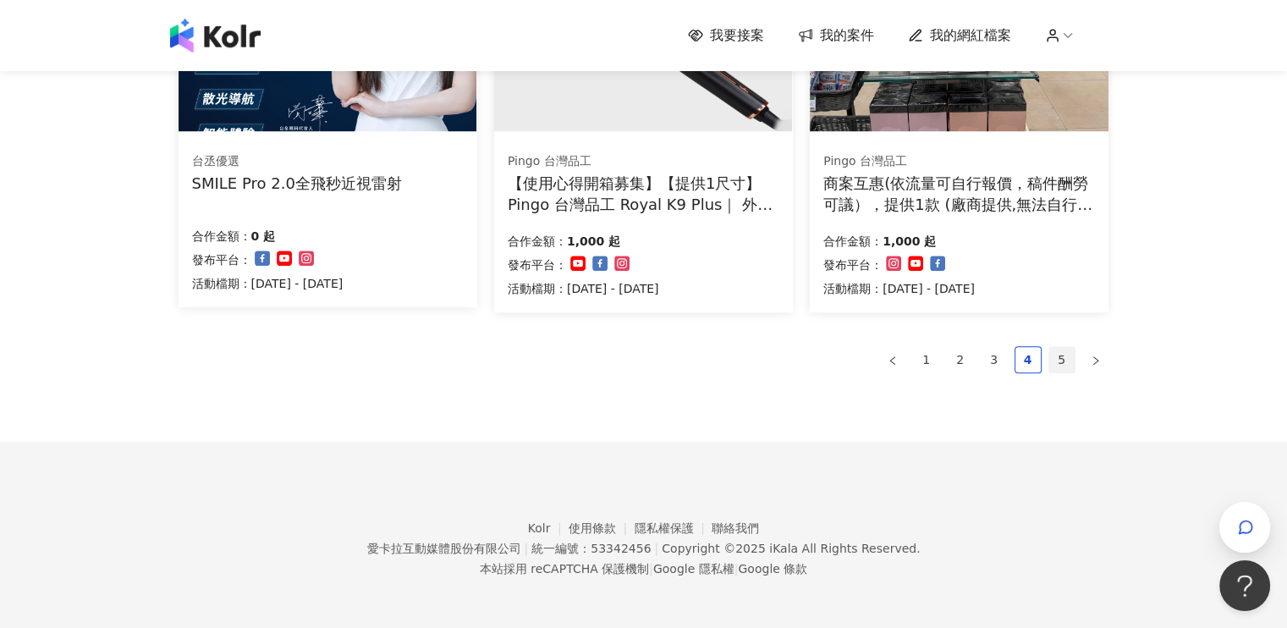
click at [1062, 360] on link "5" at bounding box center [1061, 359] width 25 height 25
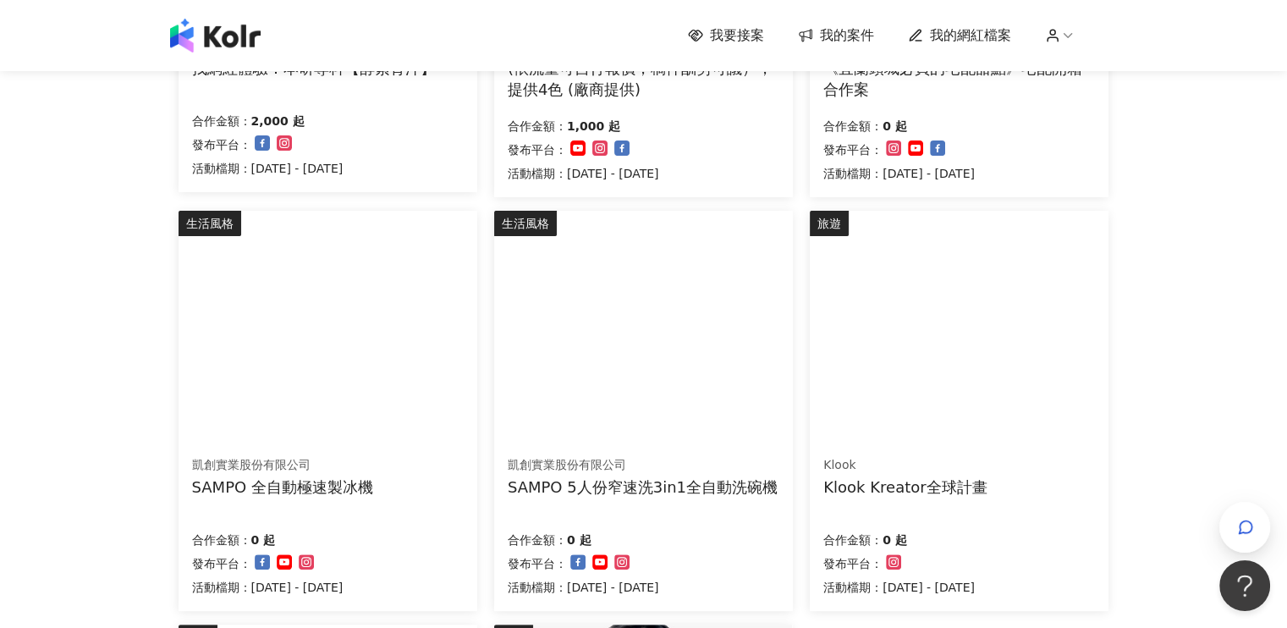
scroll to position [677, 0]
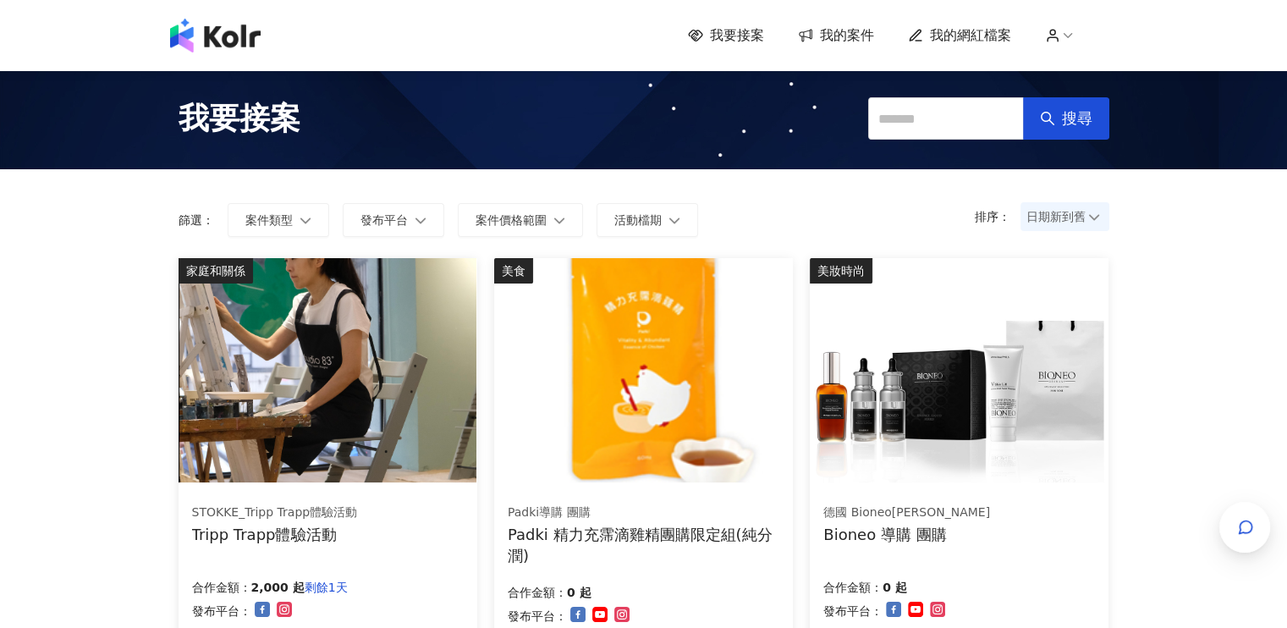
click at [856, 42] on span "我的案件" at bounding box center [847, 35] width 54 height 19
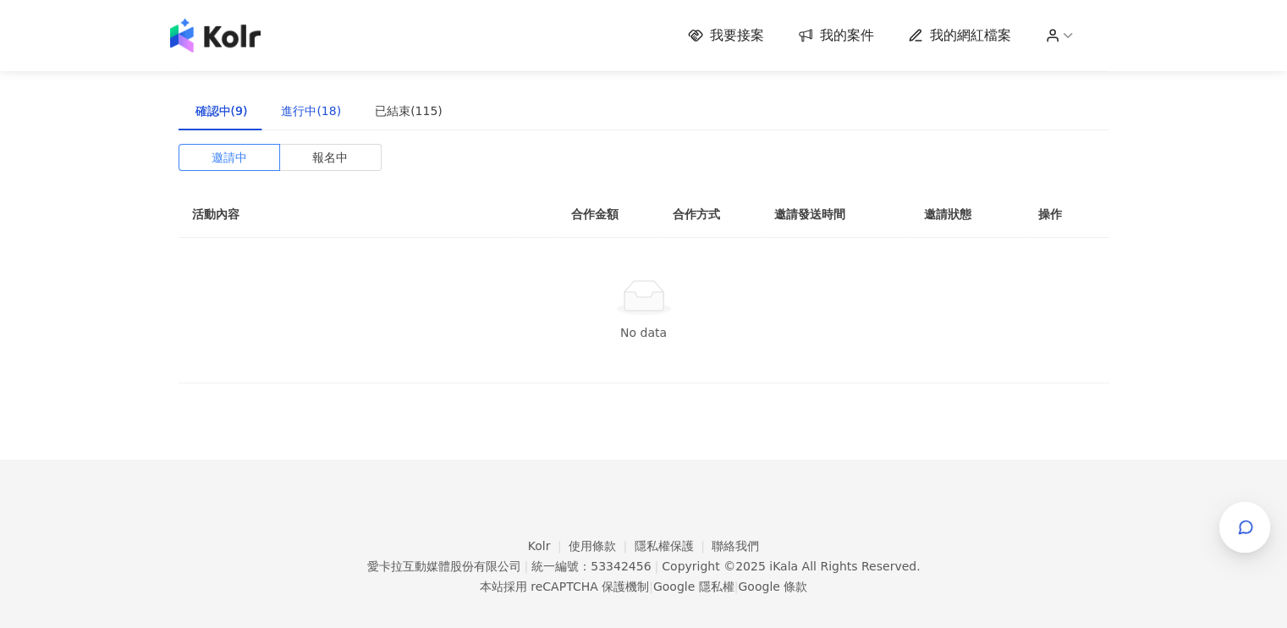
click at [296, 110] on div "進行中(18)" at bounding box center [311, 111] width 60 height 19
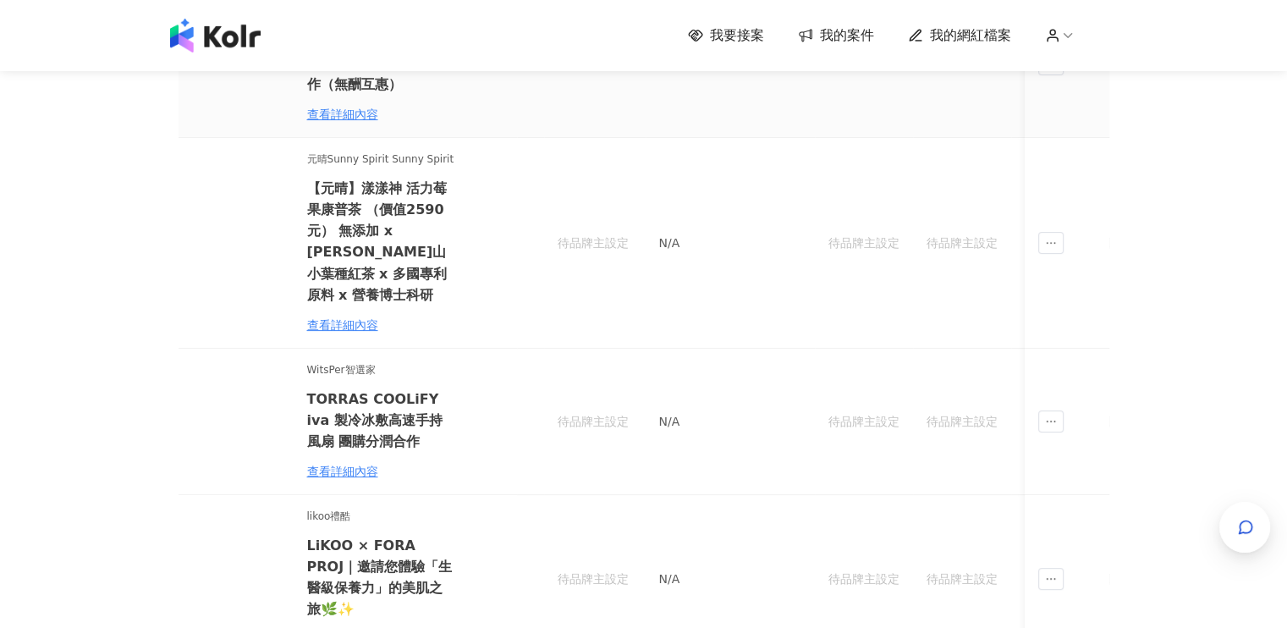
scroll to position [592, 0]
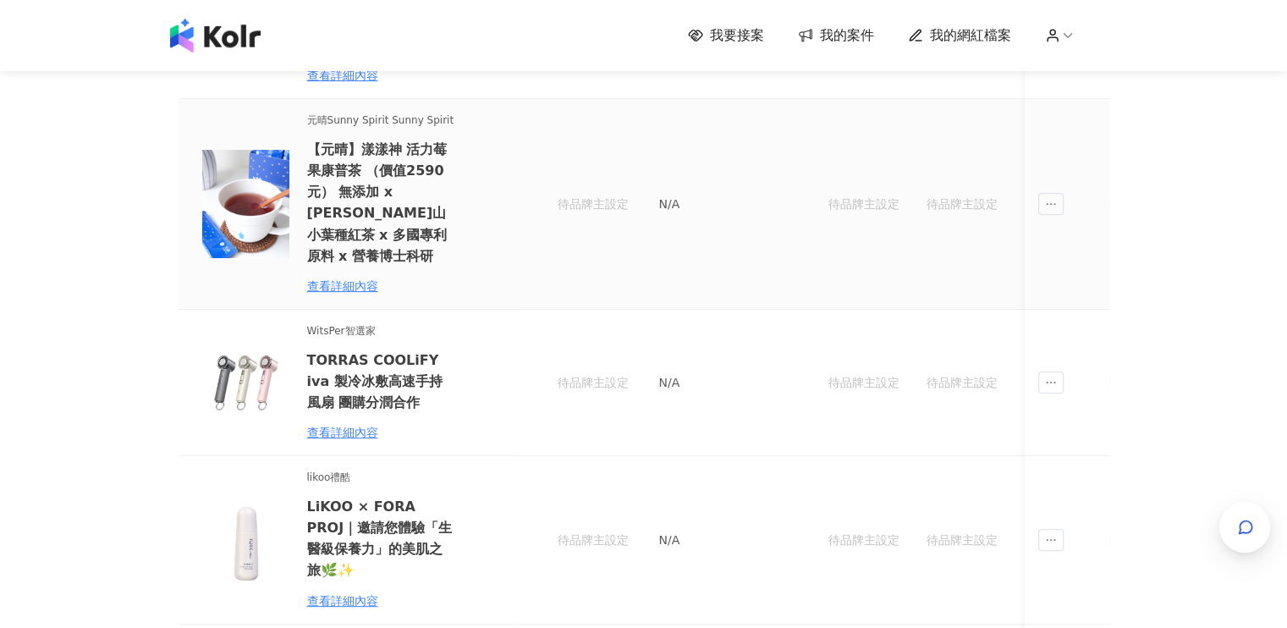
click at [918, 172] on td "待品牌主設定" at bounding box center [962, 204] width 98 height 211
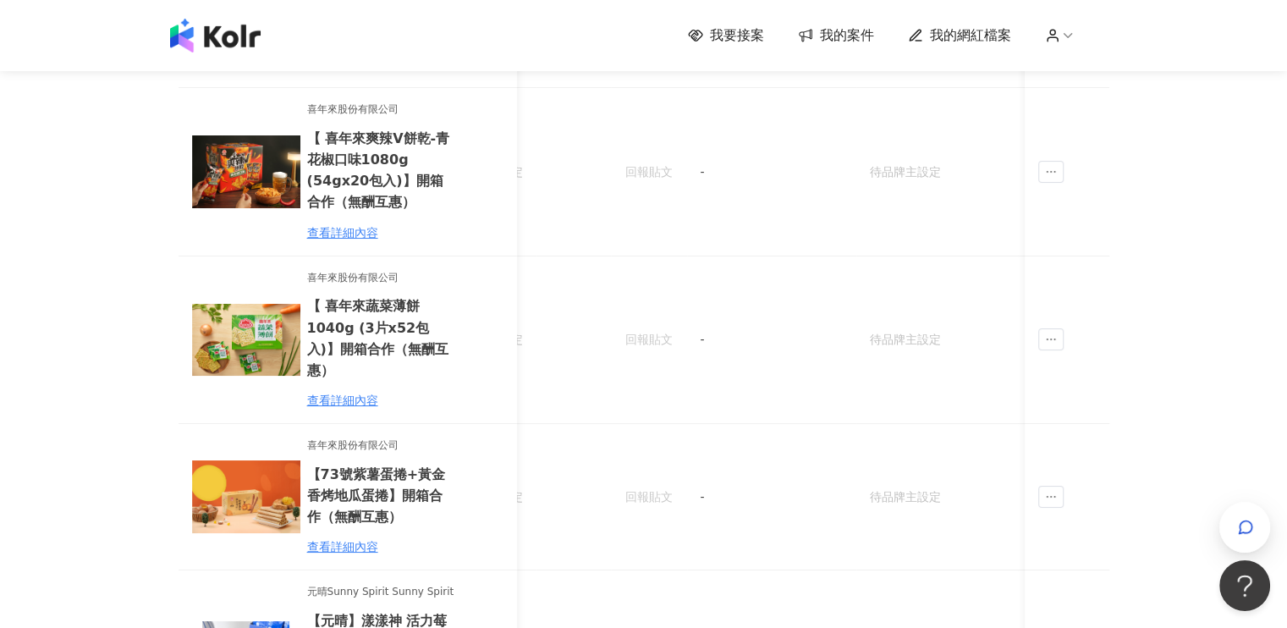
scroll to position [0, 0]
